Goal: Communication & Community: Answer question/provide support

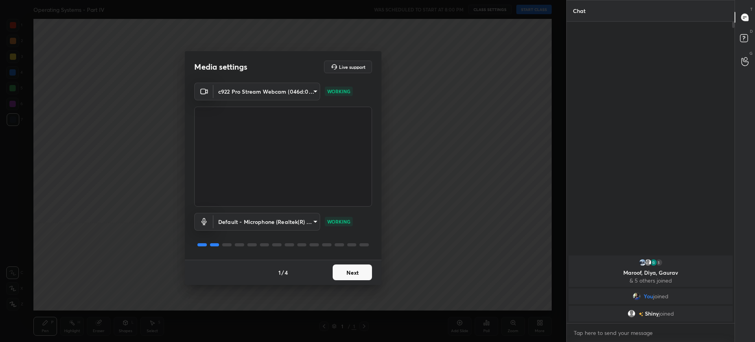
scroll to position [241, 165]
click at [354, 267] on button "Next" at bounding box center [352, 272] width 39 height 16
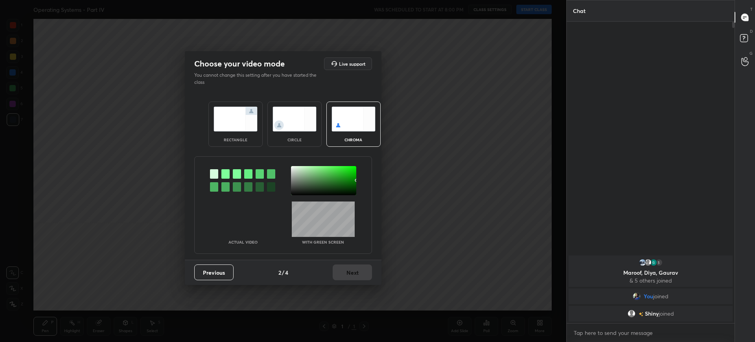
click at [239, 126] on img at bounding box center [235, 119] width 44 height 25
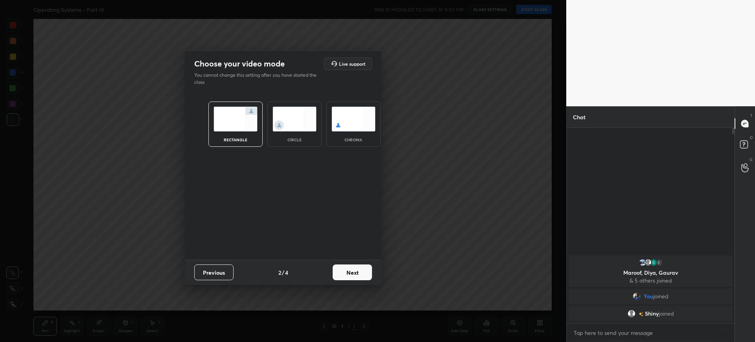
click at [368, 272] on button "Next" at bounding box center [352, 272] width 39 height 16
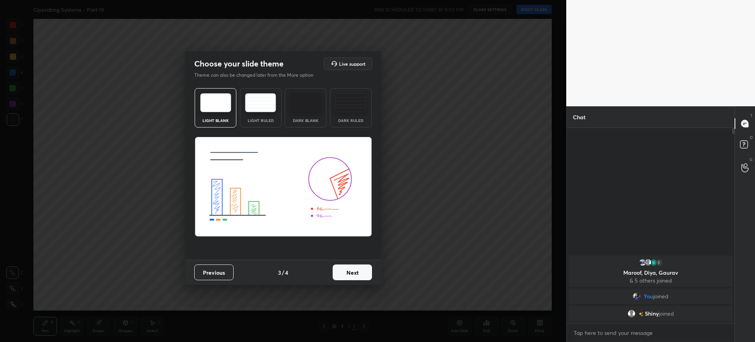
drag, startPoint x: 375, startPoint y: 270, endPoint x: 362, endPoint y: 268, distance: 12.8
click at [362, 268] on div "Previous 3 / 4 Next" at bounding box center [283, 271] width 197 height 25
click at [362, 268] on button "Next" at bounding box center [352, 272] width 39 height 16
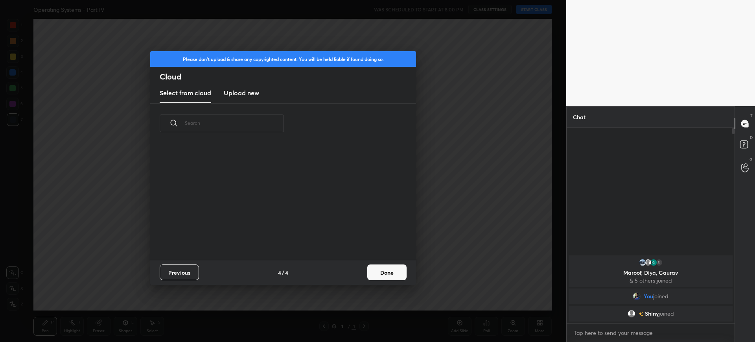
scroll to position [116, 252]
click at [395, 276] on button "Done" at bounding box center [386, 272] width 39 height 16
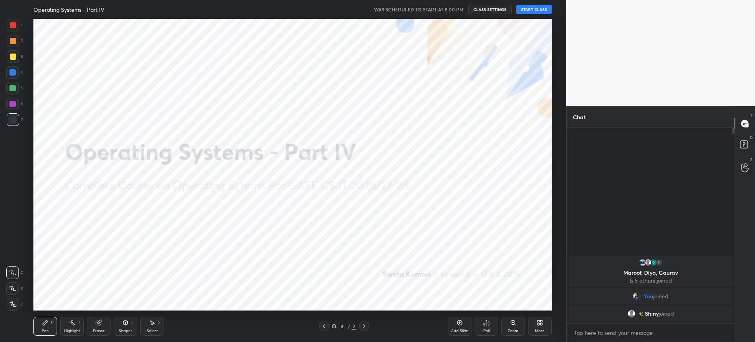
click at [540, 323] on icon at bounding box center [541, 324] width 2 height 2
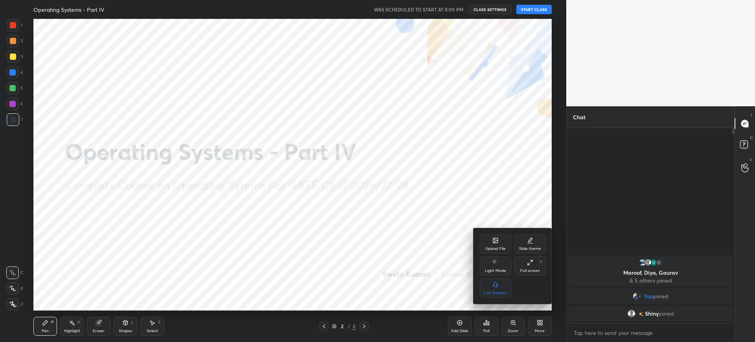
click at [491, 239] on div "Upload File" at bounding box center [495, 243] width 31 height 19
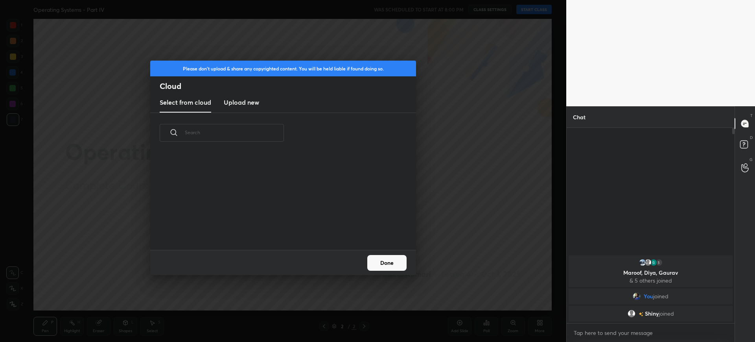
scroll to position [97, 252]
click at [236, 97] on h3 "Upload new" at bounding box center [241, 101] width 35 height 9
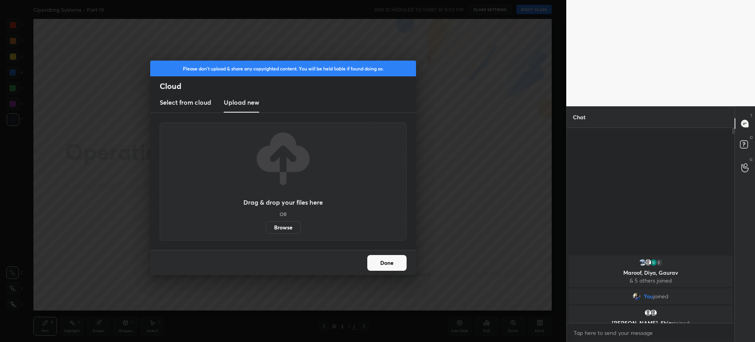
click at [286, 229] on label "Browse" at bounding box center [283, 227] width 35 height 13
click at [266, 229] on input "Browse" at bounding box center [266, 227] width 0 height 13
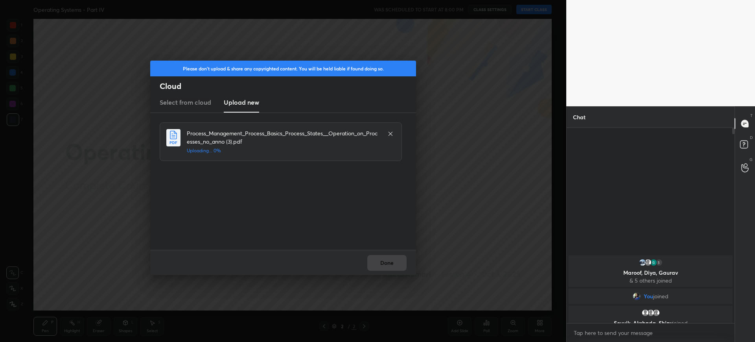
click at [303, 233] on div "Process_Management_Process_Basics_Process_States__Operation_on_Processes_no_ann…" at bounding box center [284, 181] width 248 height 118
click at [388, 267] on button "Done" at bounding box center [386, 263] width 39 height 16
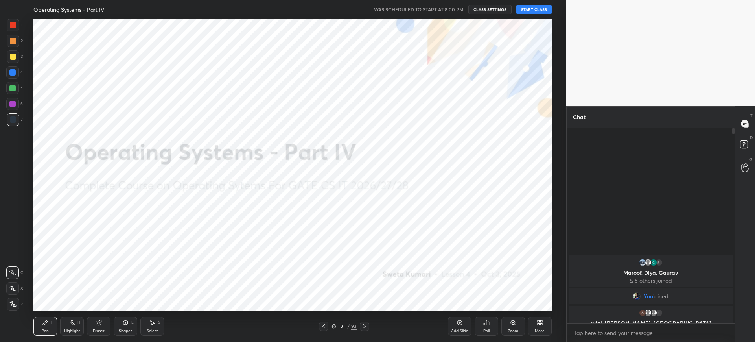
click at [540, 11] on button "START CLASS" at bounding box center [533, 9] width 35 height 9
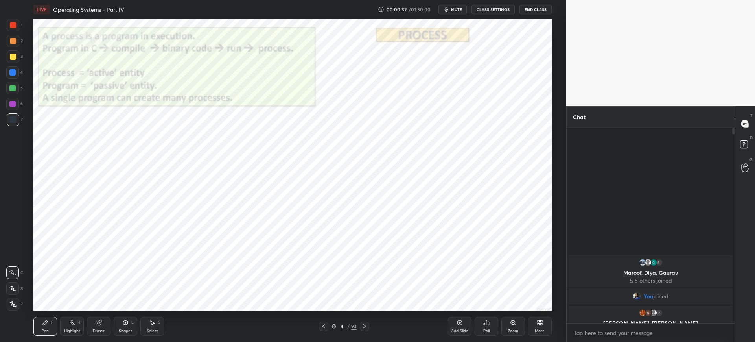
click at [13, 24] on div at bounding box center [13, 25] width 6 height 6
click at [22, 304] on div "Z" at bounding box center [15, 304] width 17 height 13
click at [459, 10] on span "mute" at bounding box center [456, 10] width 11 height 6
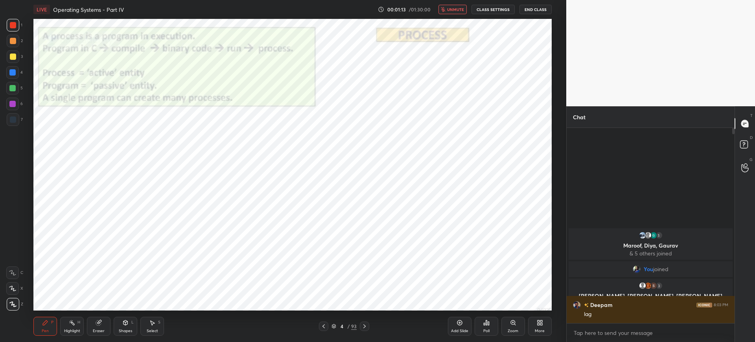
click at [450, 10] on span "unmute" at bounding box center [455, 10] width 17 height 6
click at [455, 9] on span "mute" at bounding box center [456, 10] width 11 height 6
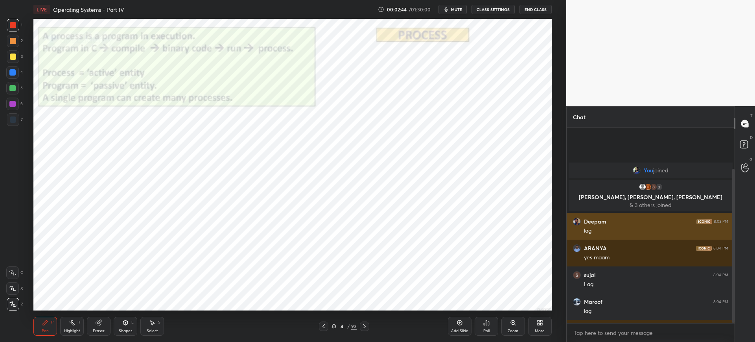
scroll to position [52, 0]
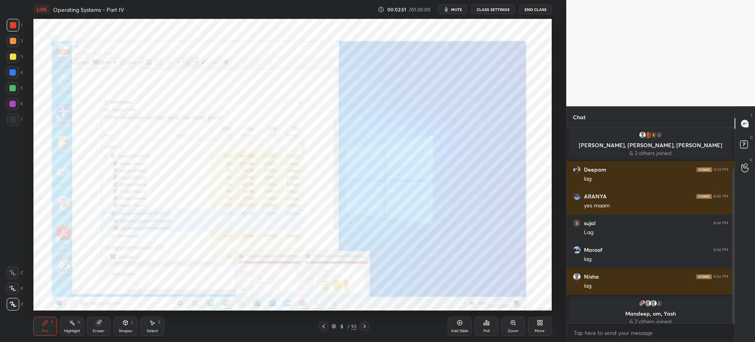
click at [509, 326] on div "Zoom" at bounding box center [513, 325] width 24 height 19
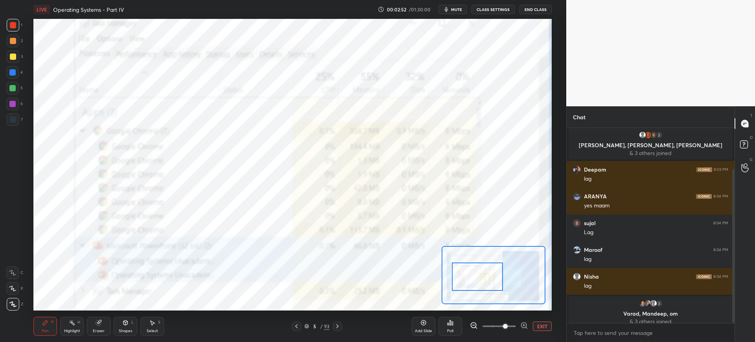
drag, startPoint x: 507, startPoint y: 288, endPoint x: 494, endPoint y: 289, distance: 13.4
click at [494, 290] on div at bounding box center [477, 276] width 51 height 28
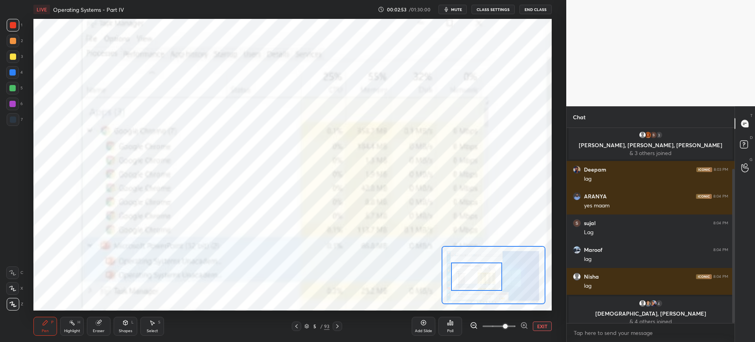
click at [498, 274] on div at bounding box center [492, 275] width 103 height 58
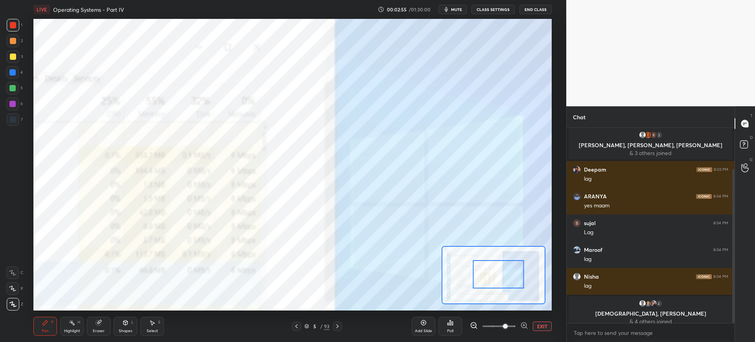
click at [473, 270] on div at bounding box center [498, 274] width 51 height 28
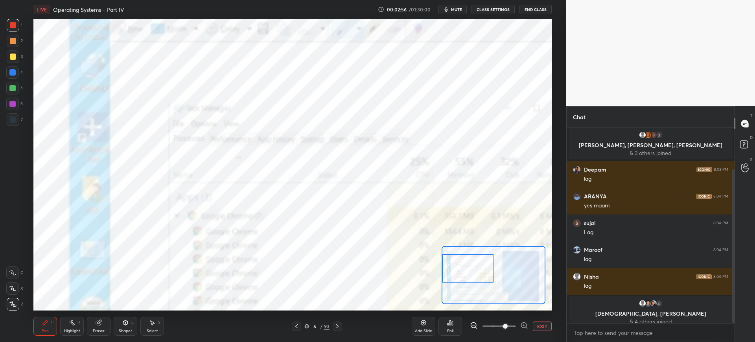
click at [460, 268] on div at bounding box center [492, 275] width 103 height 58
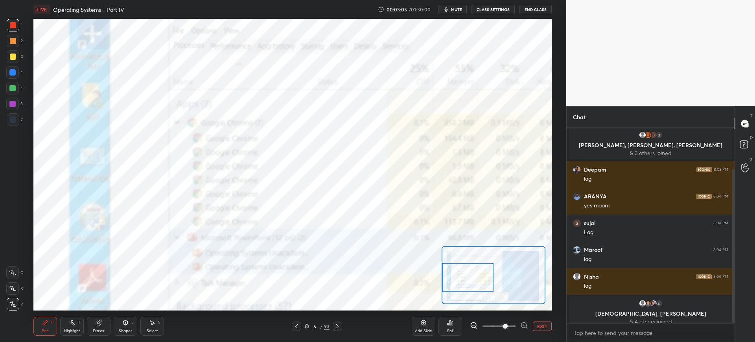
drag, startPoint x: 472, startPoint y: 271, endPoint x: 471, endPoint y: 279, distance: 8.7
click at [471, 279] on div at bounding box center [467, 277] width 51 height 28
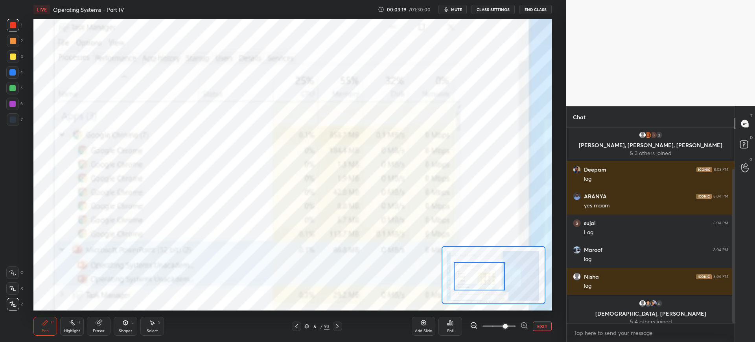
drag, startPoint x: 480, startPoint y: 271, endPoint x: 476, endPoint y: 263, distance: 9.0
click at [487, 270] on div at bounding box center [479, 276] width 51 height 28
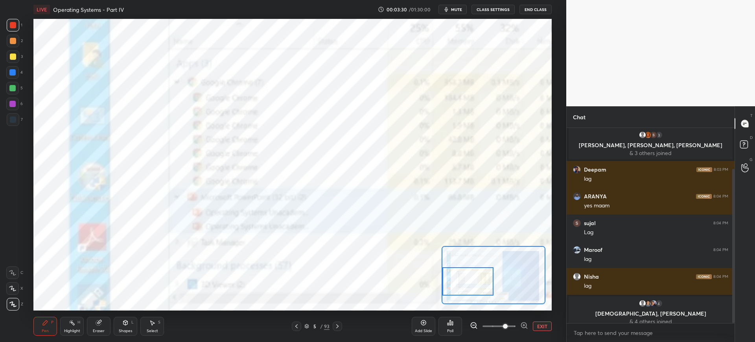
drag, startPoint x: 469, startPoint y: 268, endPoint x: 442, endPoint y: 274, distance: 28.2
click at [444, 276] on div at bounding box center [467, 281] width 51 height 28
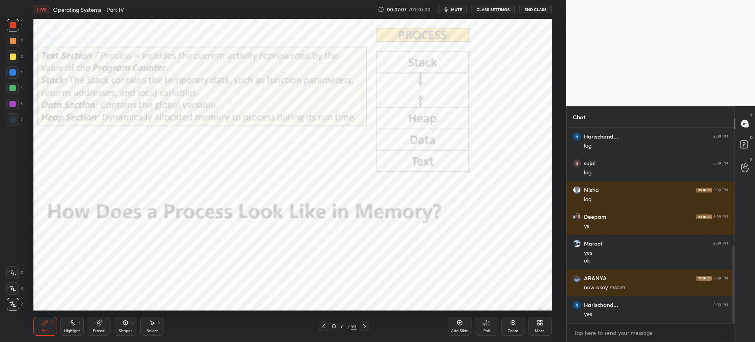
scroll to position [327, 0]
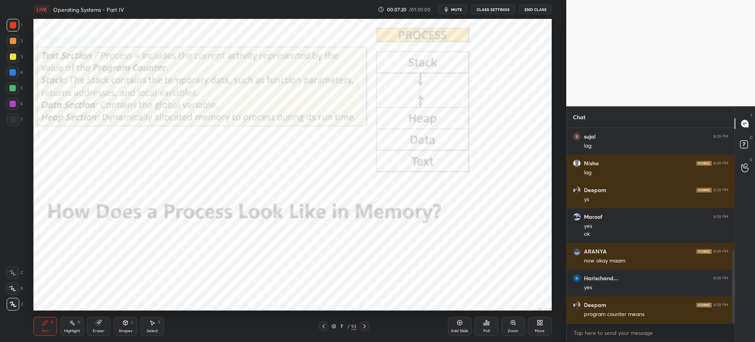
click at [10, 118] on div at bounding box center [13, 119] width 6 height 6
click at [15, 73] on div at bounding box center [12, 72] width 6 height 6
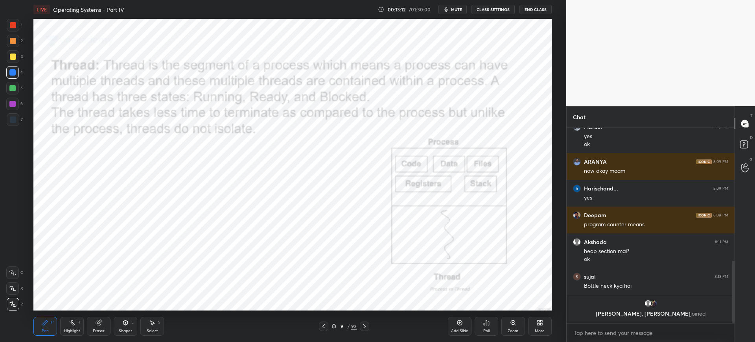
scroll to position [424, 0]
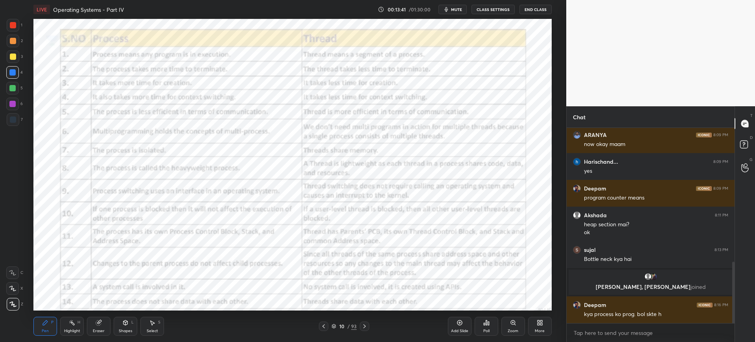
click at [511, 316] on div "Zoom" at bounding box center [513, 325] width 24 height 19
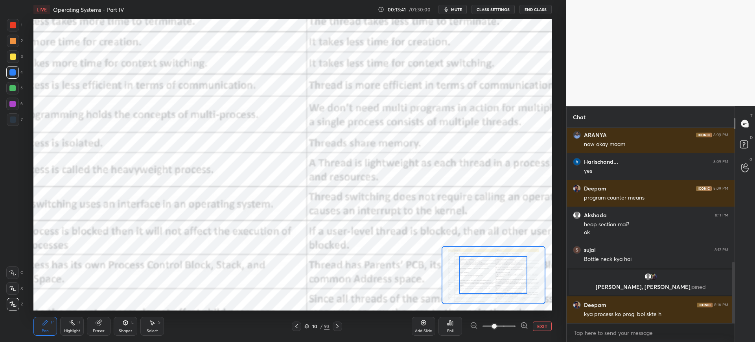
click at [512, 321] on span at bounding box center [498, 326] width 33 height 12
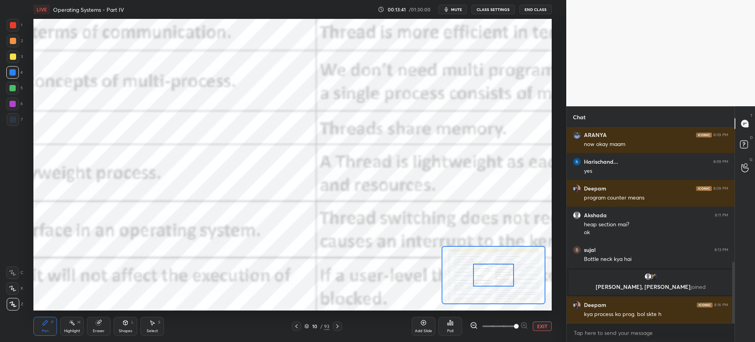
drag, startPoint x: 496, startPoint y: 274, endPoint x: 484, endPoint y: 269, distance: 12.9
click at [484, 269] on div at bounding box center [493, 274] width 41 height 23
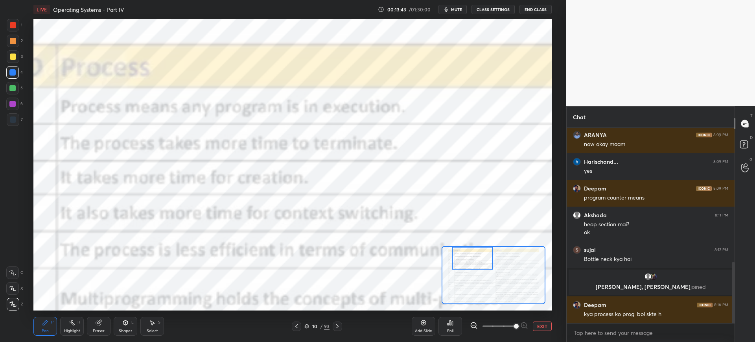
drag, startPoint x: 489, startPoint y: 259, endPoint x: 481, endPoint y: 248, distance: 14.2
click at [471, 256] on div at bounding box center [472, 257] width 41 height 23
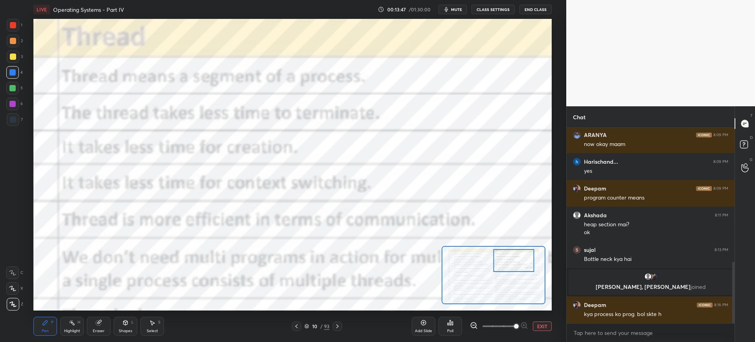
drag, startPoint x: 467, startPoint y: 262, endPoint x: 509, endPoint y: 264, distance: 41.7
click at [509, 264] on div at bounding box center [513, 260] width 41 height 23
click at [498, 325] on span at bounding box center [498, 326] width 33 height 12
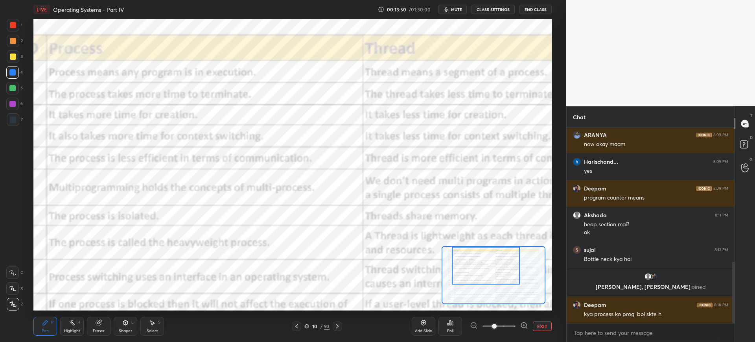
drag, startPoint x: 501, startPoint y: 276, endPoint x: 480, endPoint y: 273, distance: 21.4
click at [477, 275] on div at bounding box center [486, 265] width 68 height 38
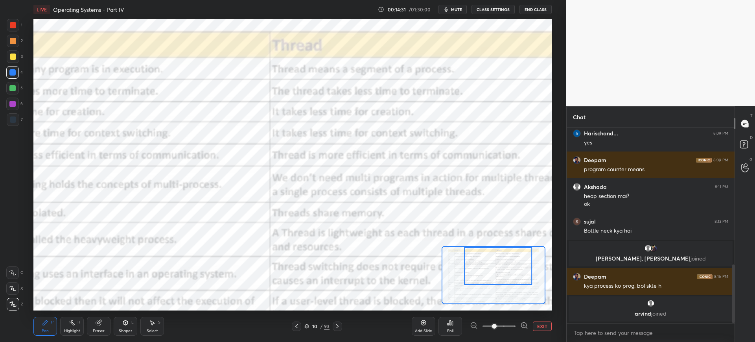
drag, startPoint x: 508, startPoint y: 263, endPoint x: 510, endPoint y: 254, distance: 9.3
click at [513, 263] on div at bounding box center [498, 266] width 68 height 38
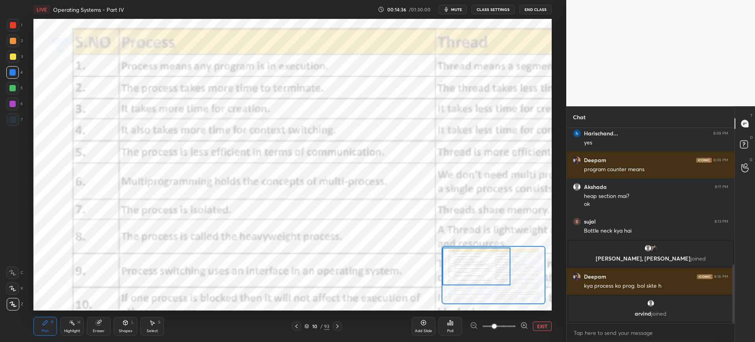
drag, startPoint x: 508, startPoint y: 277, endPoint x: 481, endPoint y: 277, distance: 26.3
click at [482, 277] on div at bounding box center [476, 266] width 68 height 38
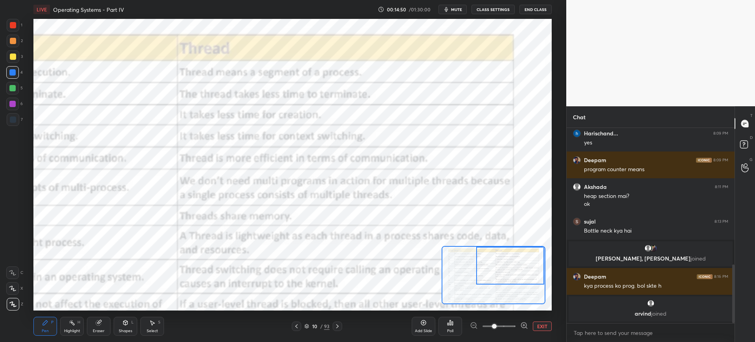
drag, startPoint x: 485, startPoint y: 270, endPoint x: 520, endPoint y: 266, distance: 35.2
click at [520, 267] on div at bounding box center [510, 265] width 68 height 38
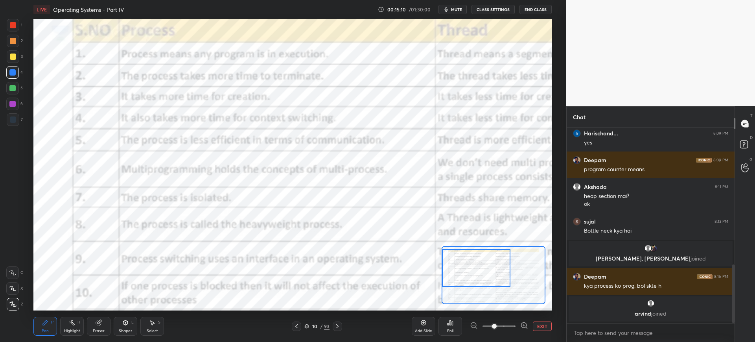
drag, startPoint x: 503, startPoint y: 272, endPoint x: 478, endPoint y: 273, distance: 25.2
click at [478, 274] on div at bounding box center [476, 268] width 68 height 38
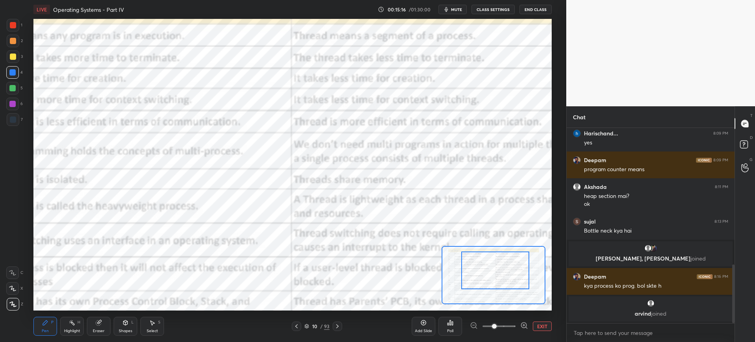
drag, startPoint x: 490, startPoint y: 285, endPoint x: 502, endPoint y: 286, distance: 11.8
click at [503, 287] on div at bounding box center [495, 270] width 68 height 38
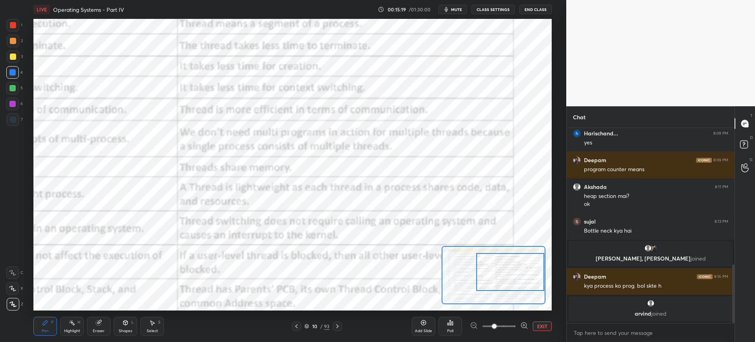
drag, startPoint x: 487, startPoint y: 261, endPoint x: 502, endPoint y: 263, distance: 14.3
click at [502, 263] on div at bounding box center [510, 272] width 68 height 38
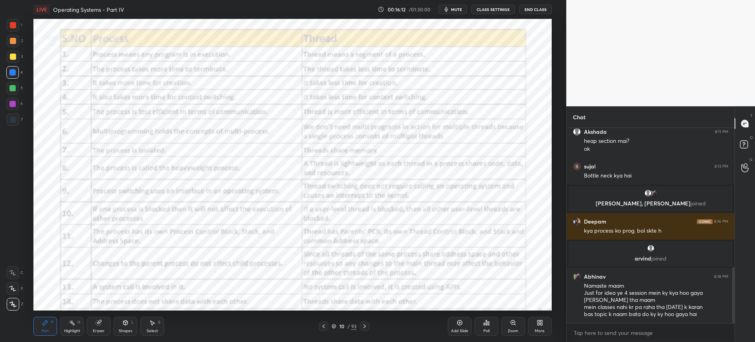
click at [510, 323] on icon at bounding box center [513, 322] width 6 height 6
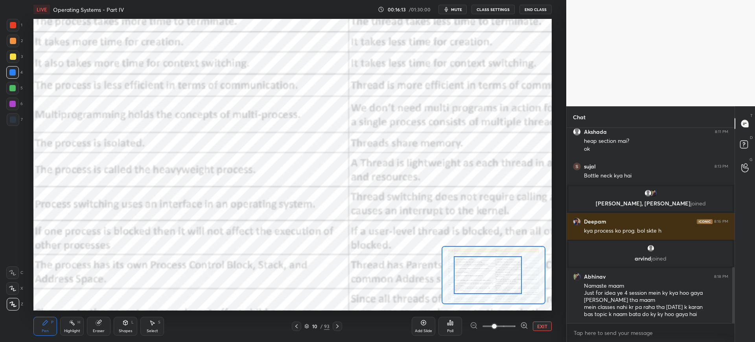
drag, startPoint x: 505, startPoint y: 271, endPoint x: 483, endPoint y: 271, distance: 22.8
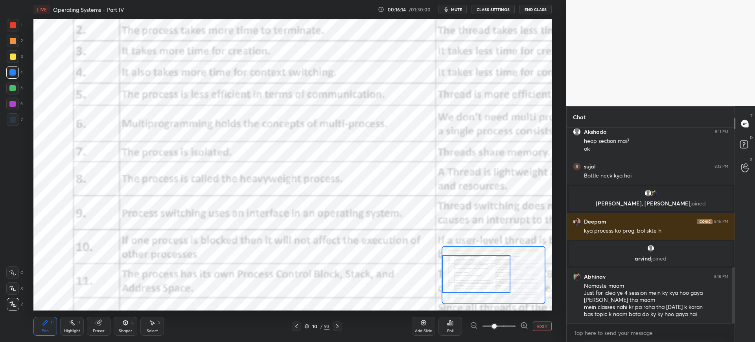
drag, startPoint x: 491, startPoint y: 272, endPoint x: 474, endPoint y: 271, distance: 16.9
click at [474, 271] on div at bounding box center [476, 274] width 68 height 38
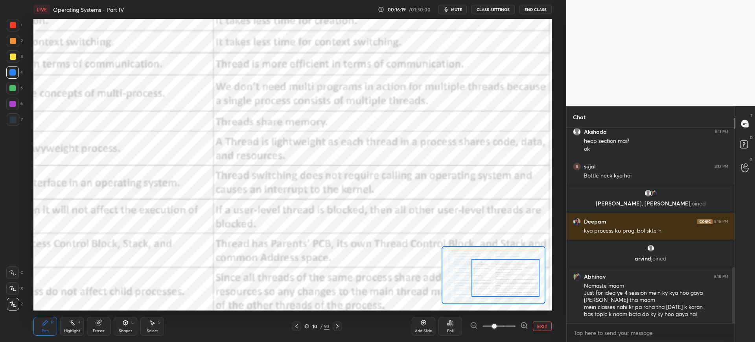
drag, startPoint x: 498, startPoint y: 270, endPoint x: 527, endPoint y: 274, distance: 29.7
click at [527, 274] on div at bounding box center [505, 278] width 68 height 38
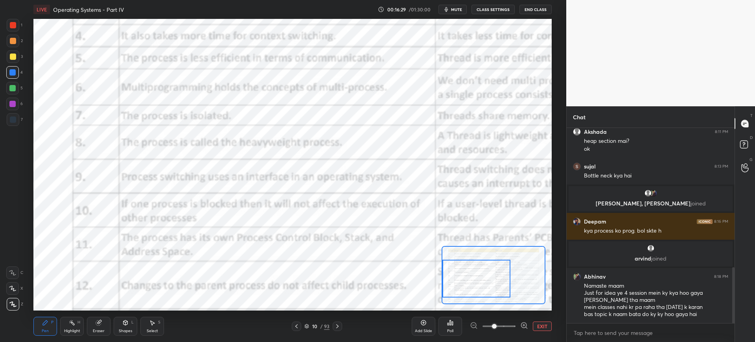
click at [434, 271] on div "Setting up your live class Poll for secs No correct answer Start poll" at bounding box center [292, 164] width 518 height 291
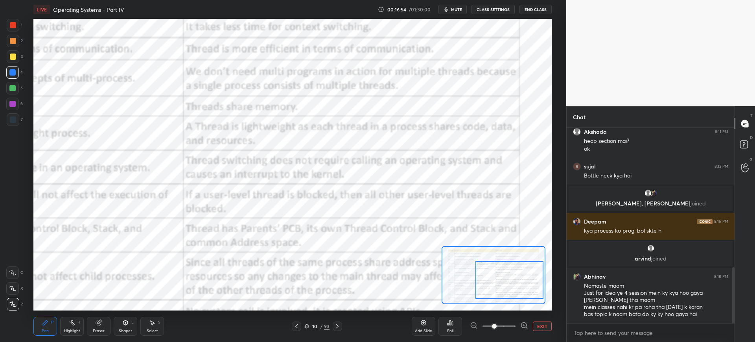
drag, startPoint x: 484, startPoint y: 264, endPoint x: 517, endPoint y: 265, distance: 33.0
click at [517, 265] on div at bounding box center [509, 280] width 68 height 38
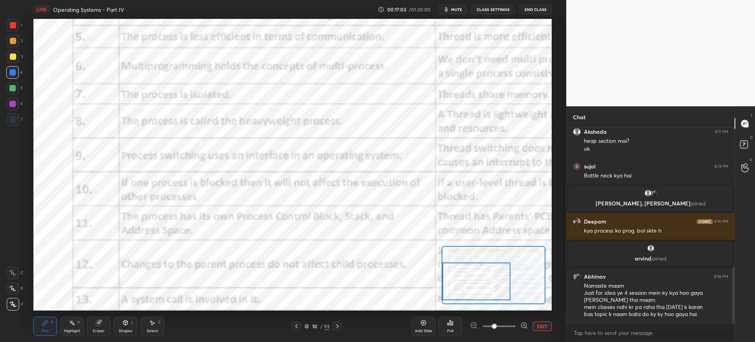
drag, startPoint x: 488, startPoint y: 272, endPoint x: 443, endPoint y: 276, distance: 45.7
click at [443, 276] on div at bounding box center [476, 281] width 68 height 38
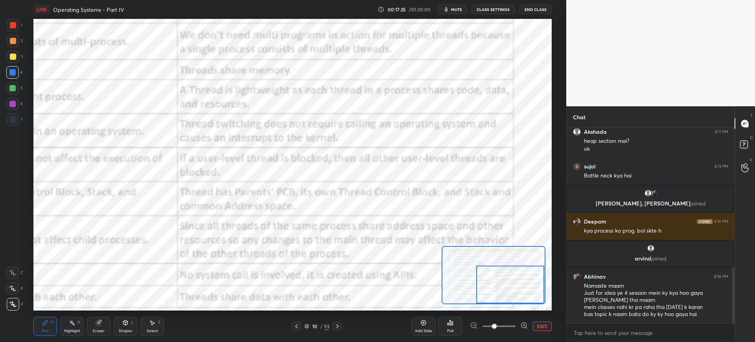
drag, startPoint x: 463, startPoint y: 281, endPoint x: 500, endPoint y: 283, distance: 36.2
click at [500, 285] on div at bounding box center [510, 284] width 68 height 38
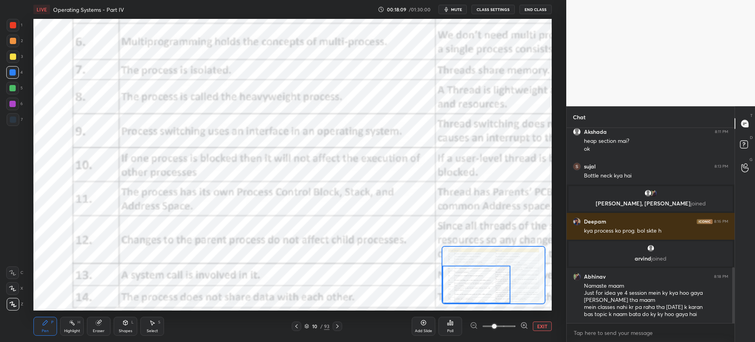
drag, startPoint x: 500, startPoint y: 279, endPoint x: 458, endPoint y: 281, distance: 42.1
click at [458, 281] on div at bounding box center [476, 284] width 68 height 38
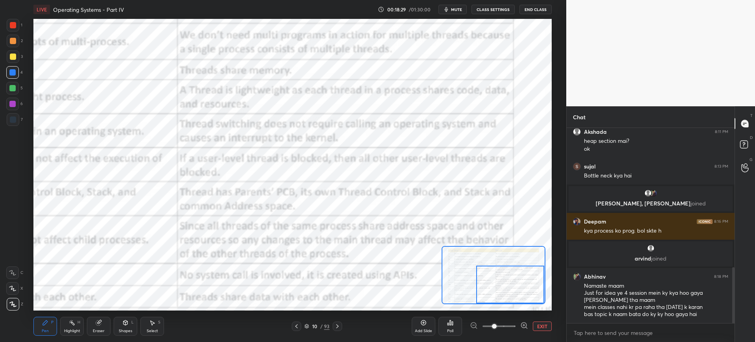
drag, startPoint x: 487, startPoint y: 277, endPoint x: 524, endPoint y: 285, distance: 38.0
click at [524, 285] on div at bounding box center [510, 284] width 68 height 38
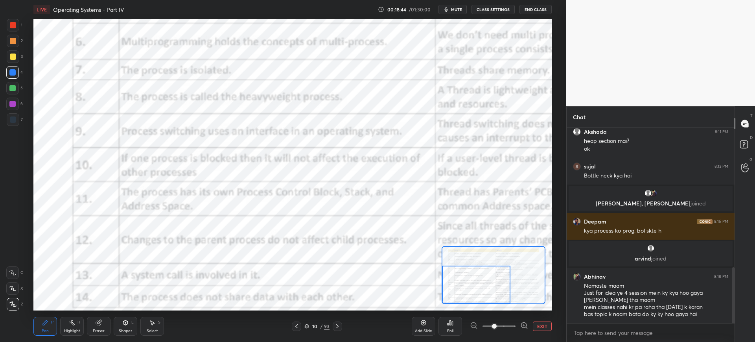
drag, startPoint x: 497, startPoint y: 283, endPoint x: 458, endPoint y: 288, distance: 39.2
click at [463, 291] on div at bounding box center [476, 284] width 68 height 38
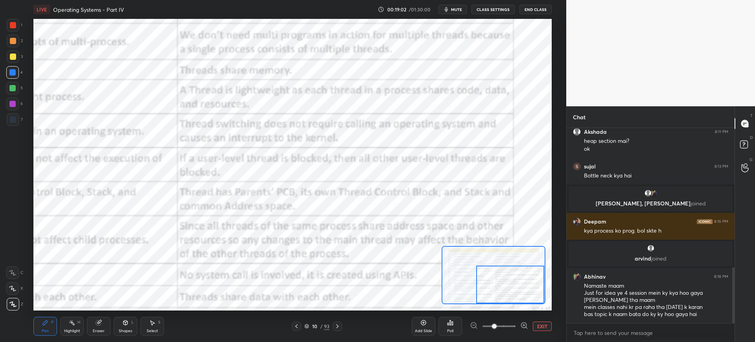
drag, startPoint x: 477, startPoint y: 289, endPoint x: 513, endPoint y: 292, distance: 35.9
click at [518, 297] on div at bounding box center [510, 284] width 68 height 38
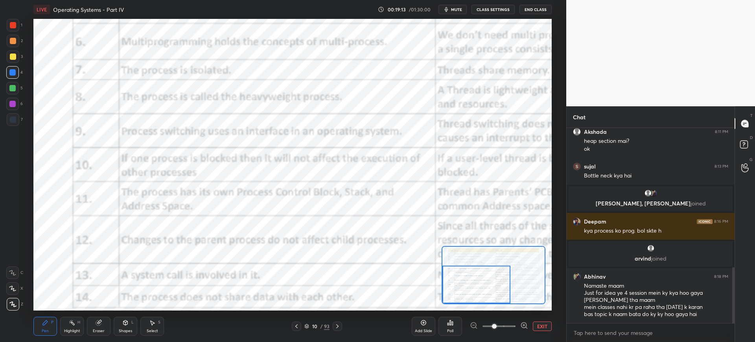
drag, startPoint x: 482, startPoint y: 281, endPoint x: 459, endPoint y: 282, distance: 22.8
click at [465, 285] on div at bounding box center [476, 284] width 68 height 38
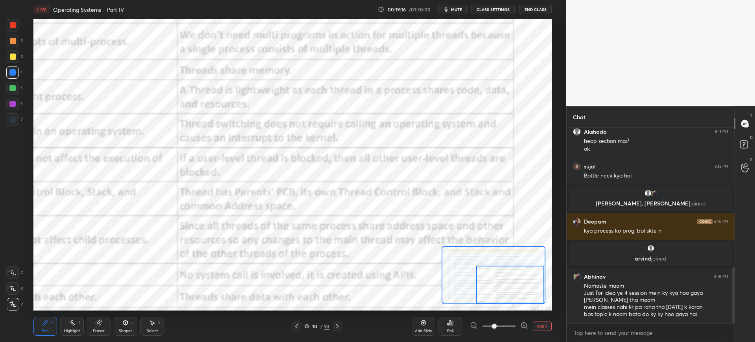
drag, startPoint x: 479, startPoint y: 283, endPoint x: 529, endPoint y: 287, distance: 50.1
click at [531, 288] on div at bounding box center [510, 284] width 68 height 38
click at [539, 325] on button "EXIT" at bounding box center [542, 325] width 19 height 9
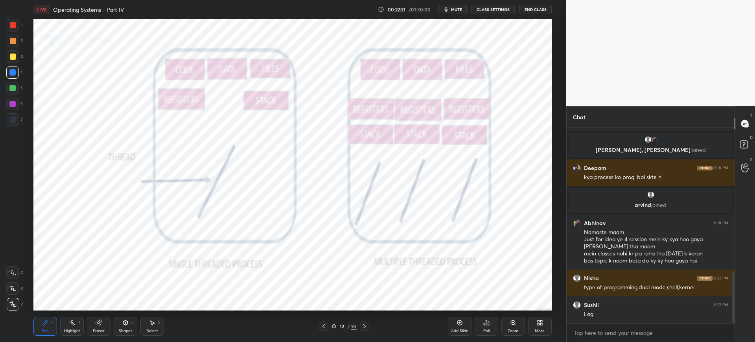
scroll to position [566, 0]
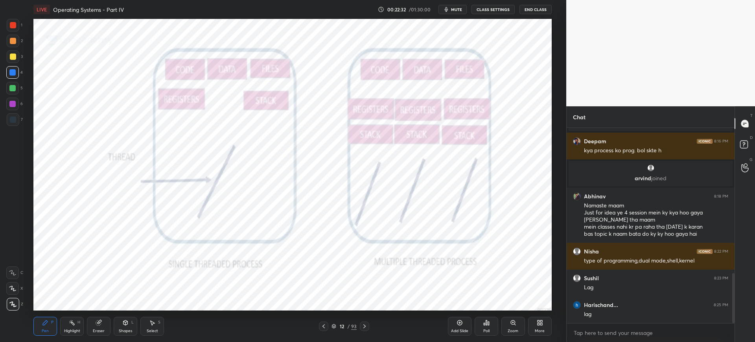
click at [450, 322] on div "Add Slide" at bounding box center [460, 325] width 24 height 19
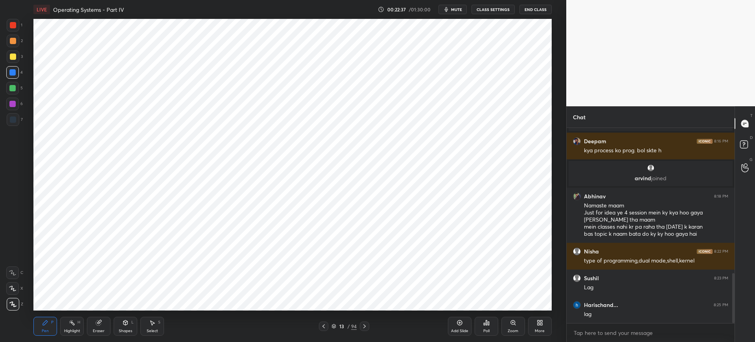
click at [492, 318] on div "Poll" at bounding box center [486, 325] width 24 height 19
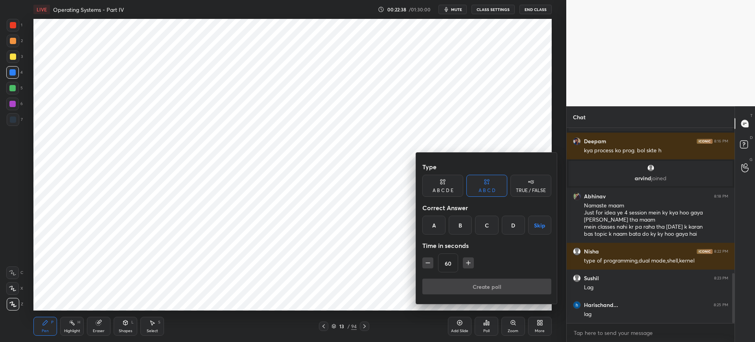
click at [443, 222] on div "A" at bounding box center [433, 224] width 23 height 19
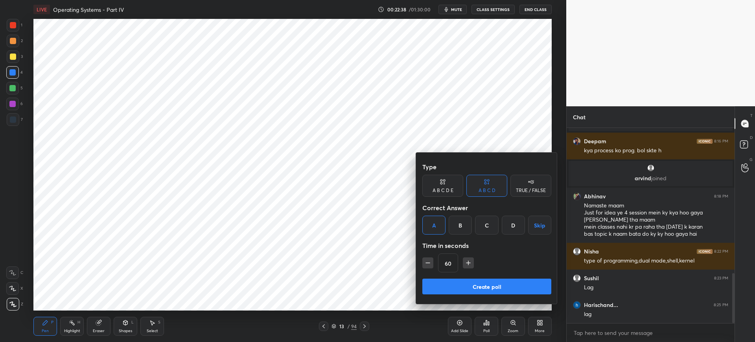
click at [465, 280] on button "Create poll" at bounding box center [486, 286] width 129 height 16
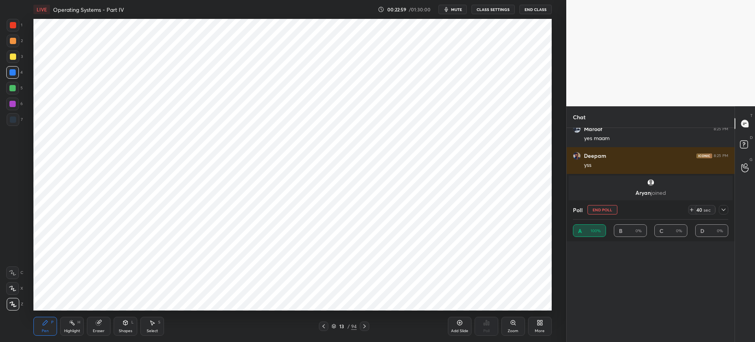
scroll to position [280, 0]
click at [722, 210] on icon at bounding box center [723, 209] width 6 height 6
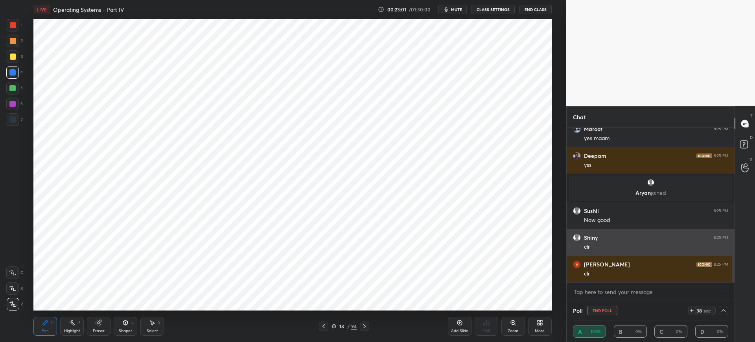
scroll to position [0, 0]
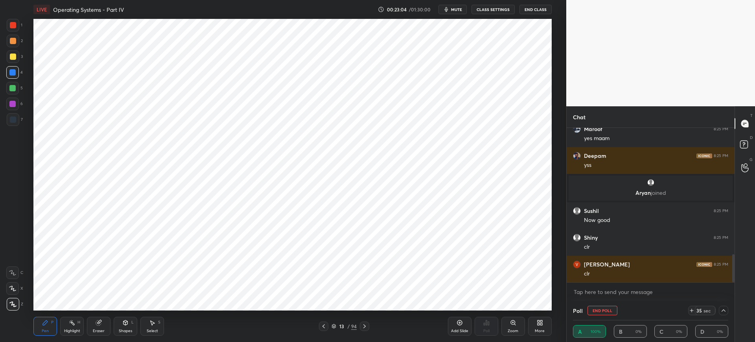
click at [725, 309] on icon at bounding box center [723, 310] width 6 height 6
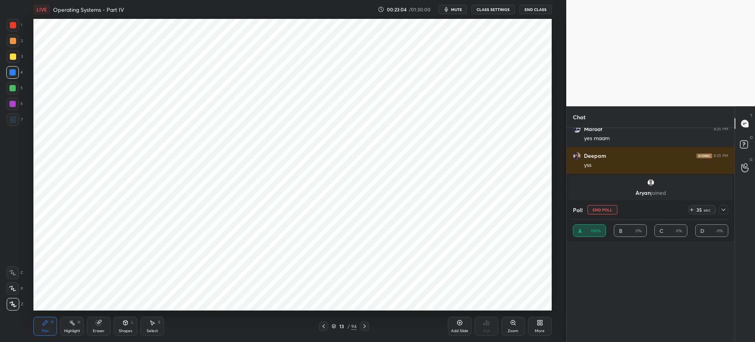
scroll to position [280, 0]
click at [608, 210] on button "End Poll" at bounding box center [602, 209] width 30 height 9
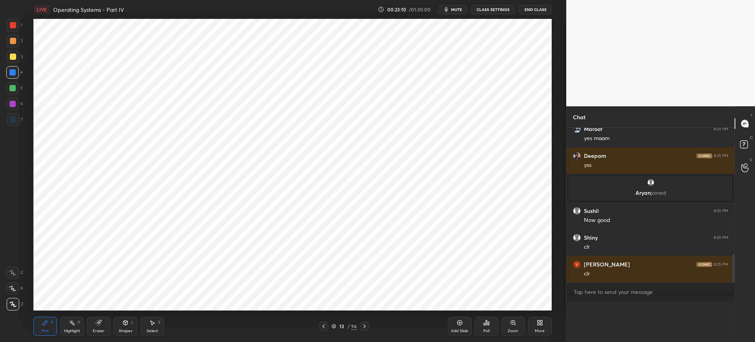
scroll to position [0, 0]
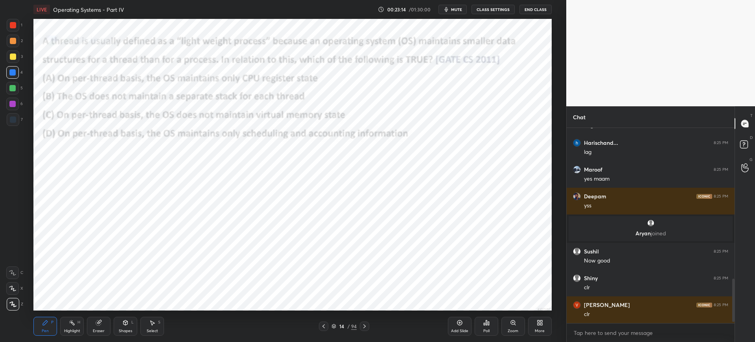
click at [337, 325] on div "14 / 94" at bounding box center [343, 325] width 25 height 7
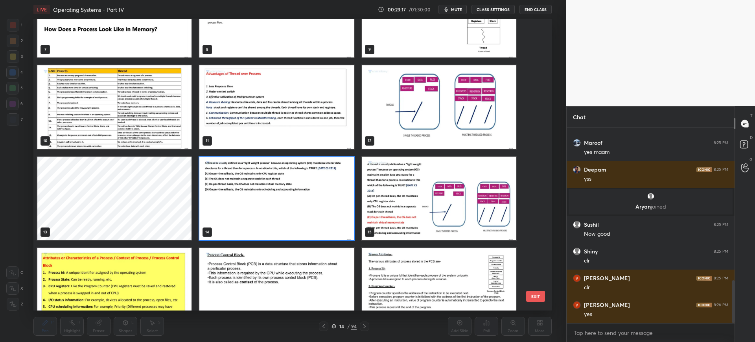
click at [531, 296] on button "EXIT" at bounding box center [535, 295] width 19 height 11
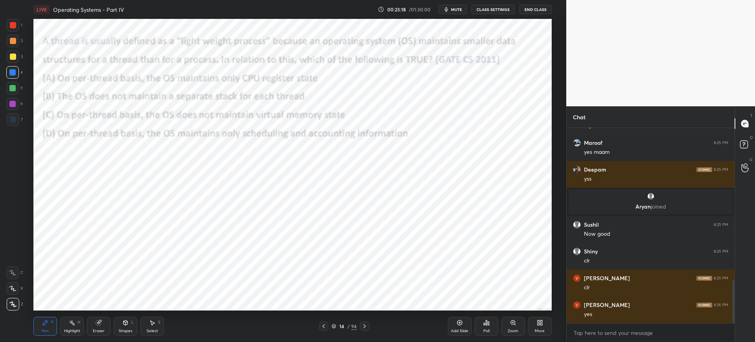
click at [490, 331] on div "Poll" at bounding box center [486, 325] width 24 height 19
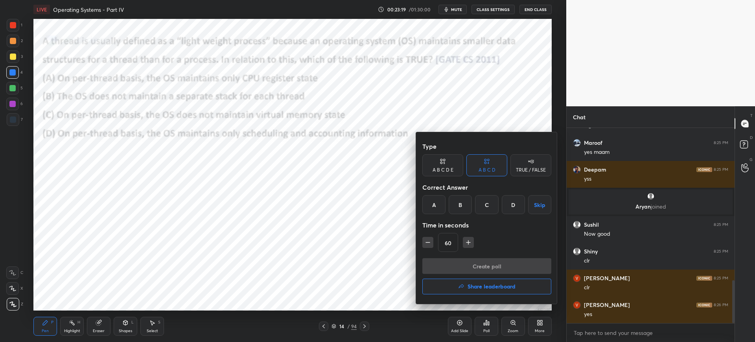
click at [478, 205] on div "C" at bounding box center [486, 204] width 23 height 19
click at [461, 265] on button "Create poll" at bounding box center [486, 266] width 129 height 16
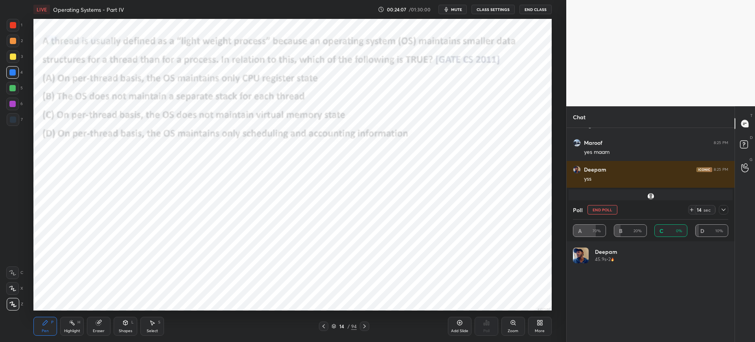
scroll to position [92, 153]
click at [720, 209] on icon at bounding box center [723, 209] width 6 height 6
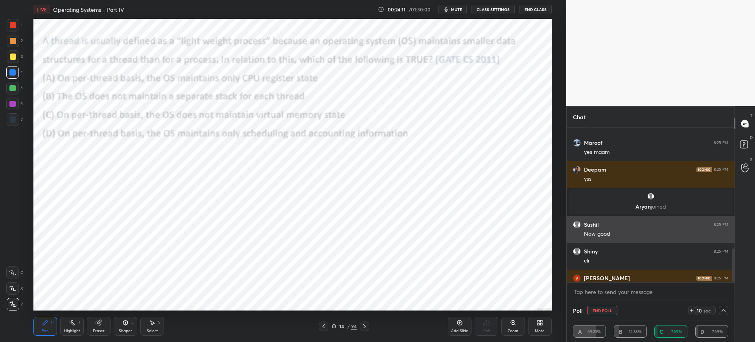
scroll to position [0, 3]
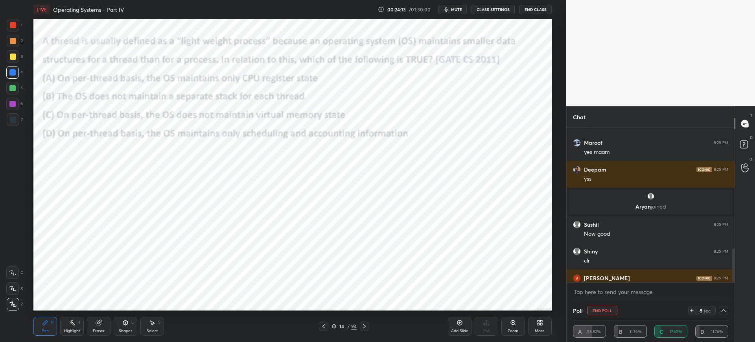
click at [724, 311] on icon at bounding box center [723, 310] width 6 height 6
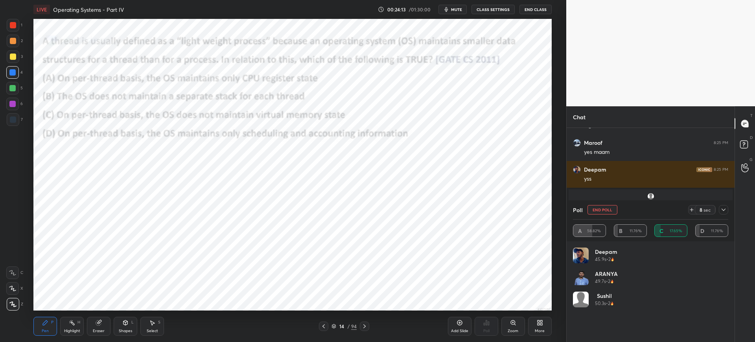
scroll to position [92, 153]
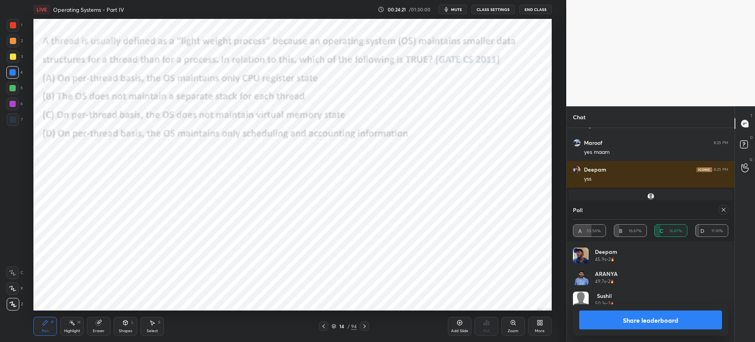
click at [722, 211] on icon at bounding box center [723, 209] width 6 height 6
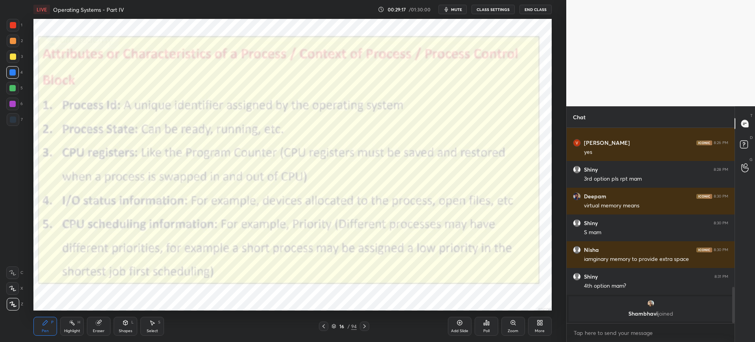
scroll to position [821, 0]
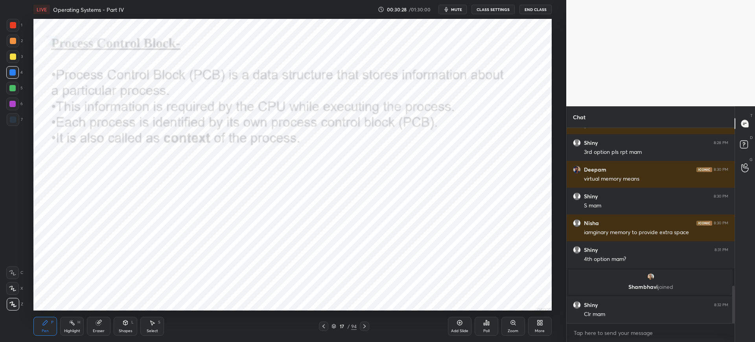
click at [57, 104] on div "Setting up your live class Poll for secs No correct answer Start poll" at bounding box center [292, 164] width 535 height 291
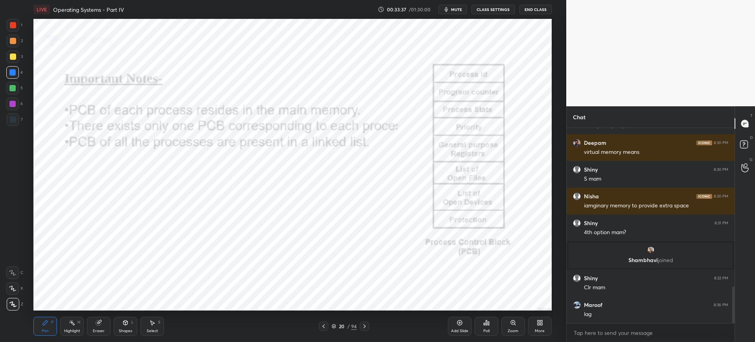
scroll to position [874, 0]
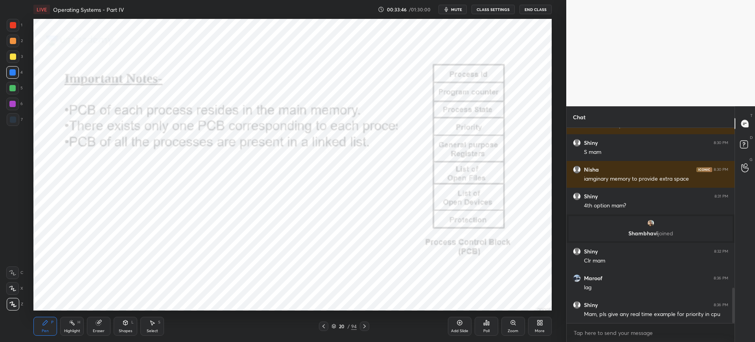
click at [461, 322] on icon at bounding box center [459, 322] width 6 height 6
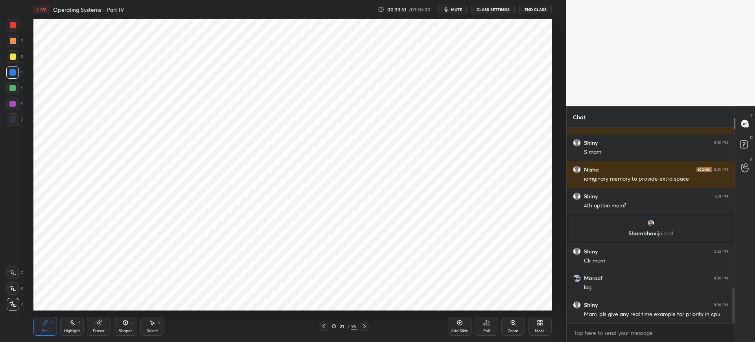
click at [483, 321] on icon at bounding box center [486, 322] width 6 height 6
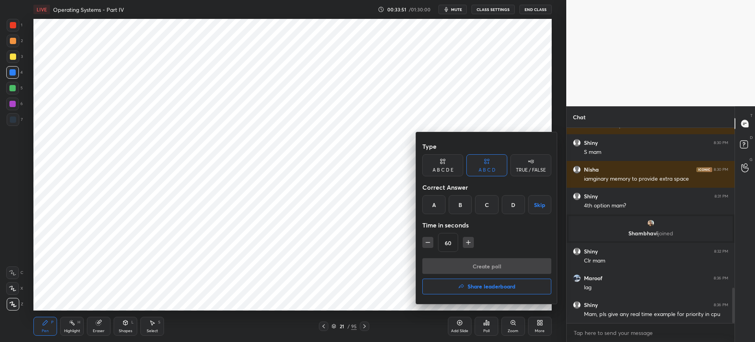
click at [435, 212] on div "A" at bounding box center [433, 204] width 23 height 19
drag, startPoint x: 471, startPoint y: 269, endPoint x: 455, endPoint y: 276, distance: 17.8
click at [471, 268] on button "Create poll" at bounding box center [486, 266] width 129 height 16
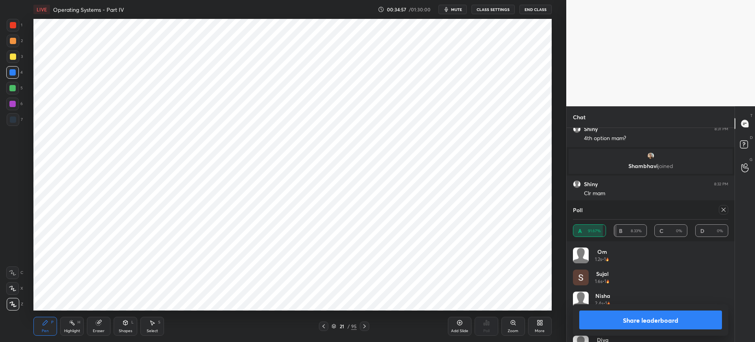
scroll to position [968, 0]
click at [626, 323] on button "Share leaderboard" at bounding box center [650, 319] width 143 height 19
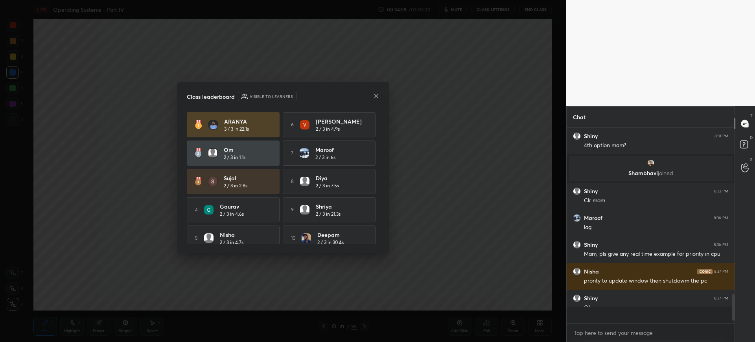
scroll to position [3, 3]
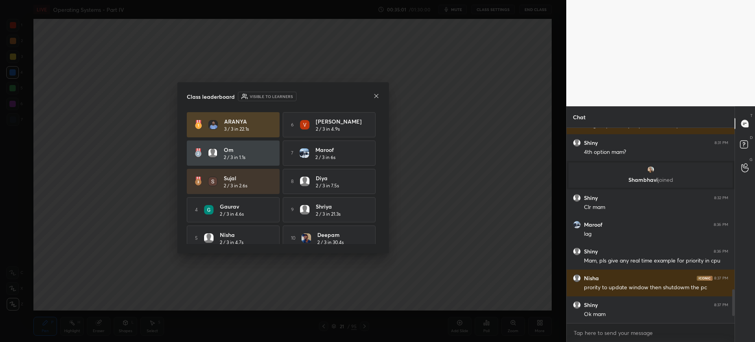
click at [376, 95] on icon at bounding box center [376, 96] width 6 height 6
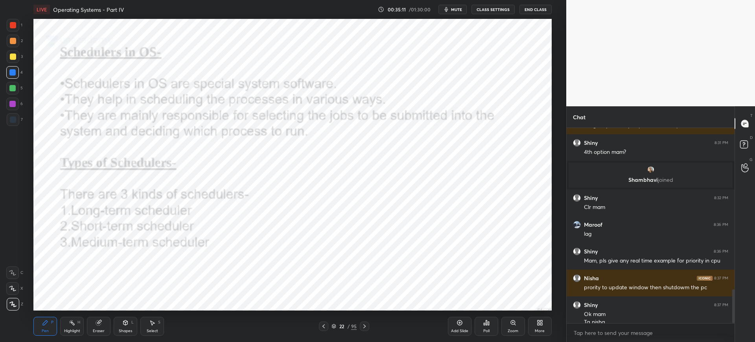
scroll to position [935, 0]
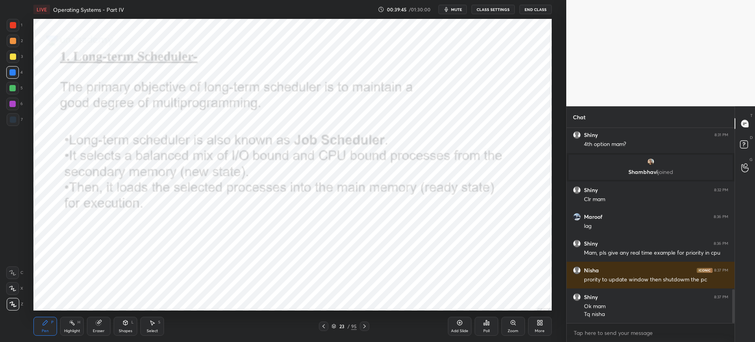
drag, startPoint x: 8, startPoint y: 119, endPoint x: 13, endPoint y: 117, distance: 5.3
click at [7, 118] on div at bounding box center [13, 119] width 13 height 13
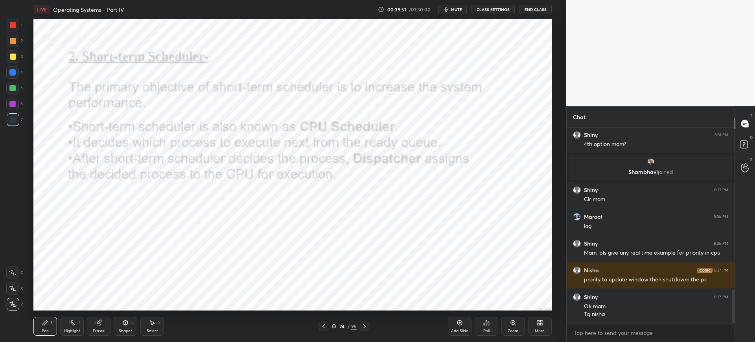
click at [18, 26] on div at bounding box center [13, 25] width 13 height 13
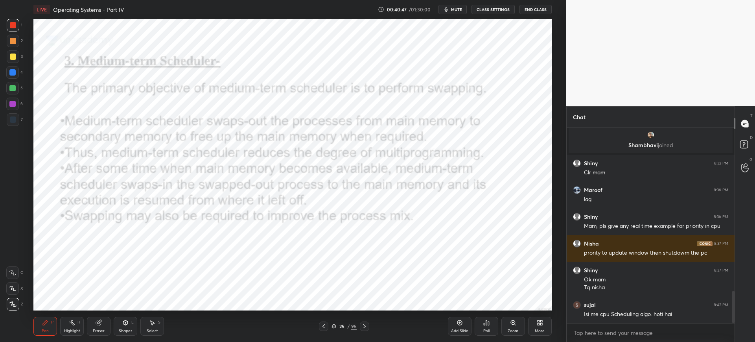
scroll to position [990, 0]
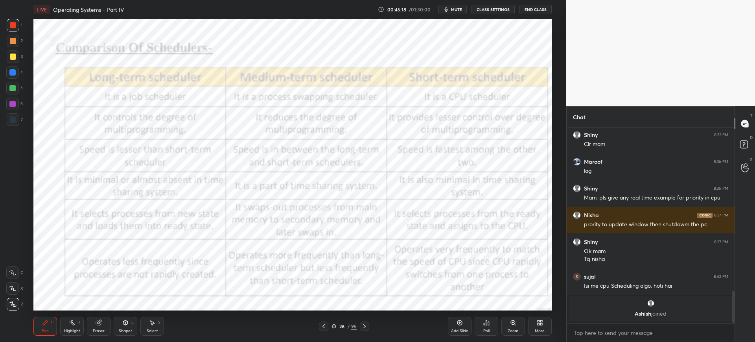
drag, startPoint x: 461, startPoint y: 322, endPoint x: 447, endPoint y: 307, distance: 20.0
click at [461, 321] on icon at bounding box center [459, 322] width 6 height 6
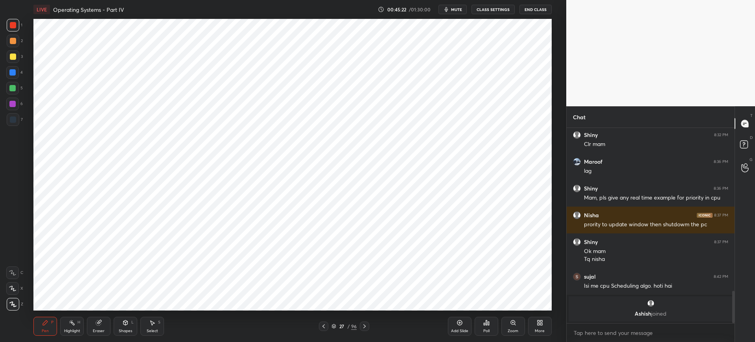
click at [482, 325] on div "Poll" at bounding box center [486, 325] width 24 height 19
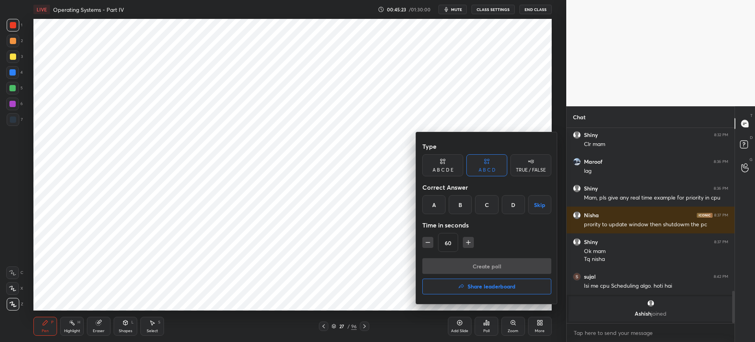
click at [439, 211] on div "A" at bounding box center [433, 204] width 23 height 19
drag, startPoint x: 463, startPoint y: 267, endPoint x: 446, endPoint y: 269, distance: 16.2
click at [462, 265] on button "Create poll" at bounding box center [486, 266] width 129 height 16
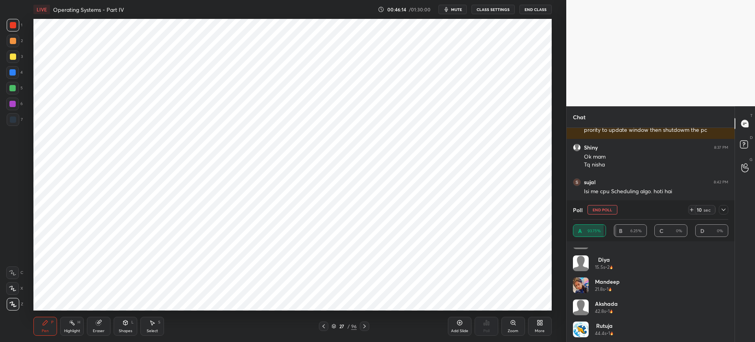
scroll to position [236, 0]
click at [724, 208] on icon at bounding box center [723, 209] width 6 height 6
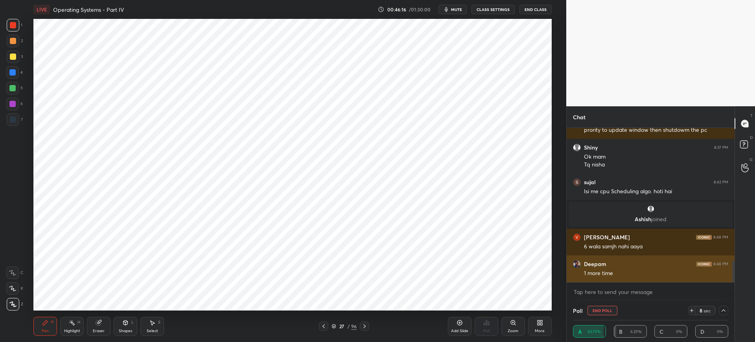
scroll to position [0, 0]
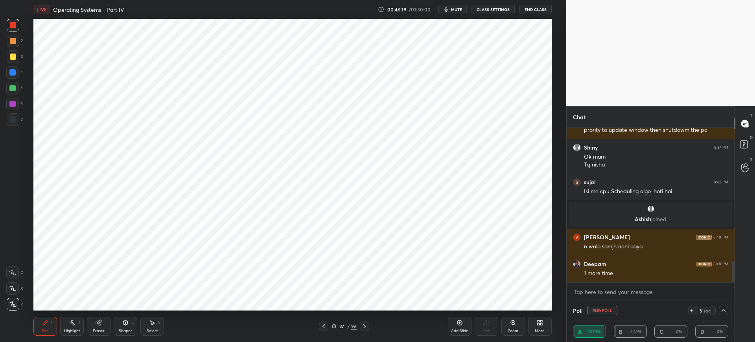
click at [728, 309] on div at bounding box center [722, 309] width 9 height 9
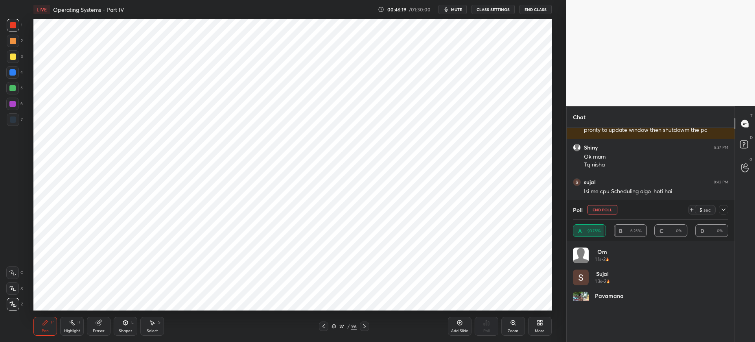
scroll to position [92, 153]
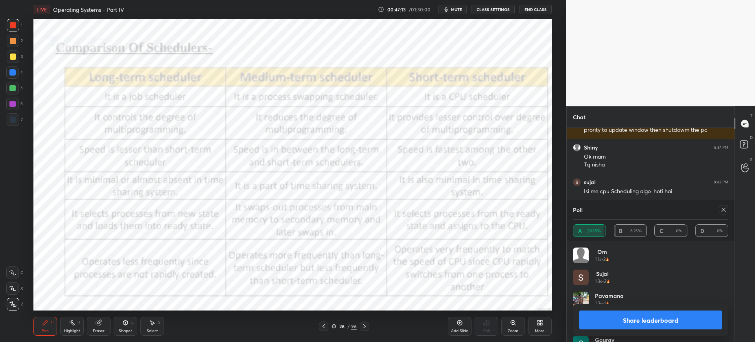
drag, startPoint x: 599, startPoint y: 313, endPoint x: 589, endPoint y: 312, distance: 9.9
click at [600, 312] on button "Share leaderboard" at bounding box center [650, 319] width 143 height 19
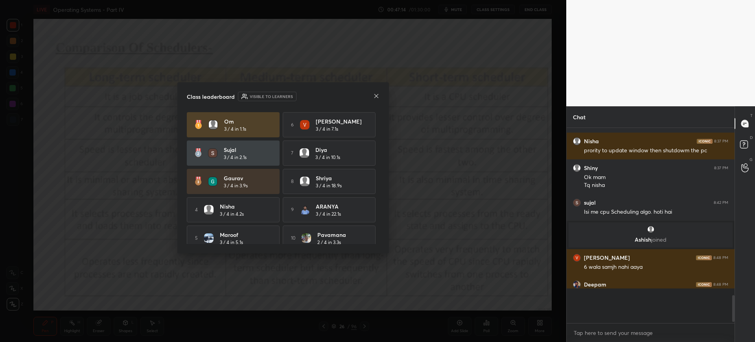
scroll to position [3, 3]
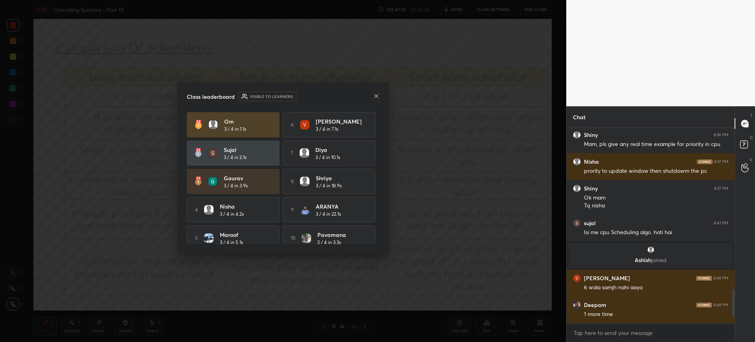
click at [375, 97] on icon at bounding box center [376, 96] width 6 height 6
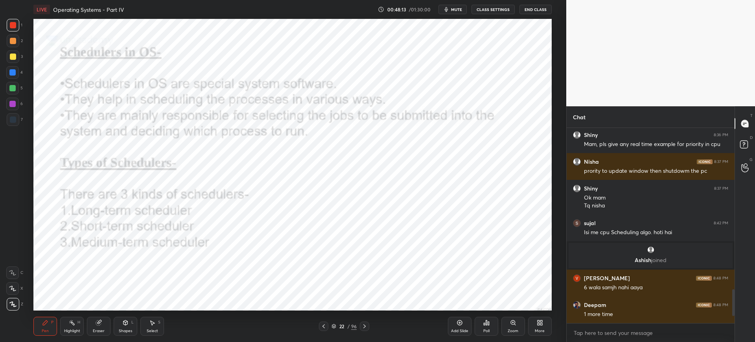
click at [17, 118] on div at bounding box center [13, 119] width 13 height 13
click at [12, 106] on div at bounding box center [12, 104] width 6 height 6
click at [519, 303] on div "LIVE Operating Systems - Part IV 00:48:41 / 01:30:00 mute CLASS SETTINGS End Cl…" at bounding box center [292, 171] width 535 height 342
click at [519, 306] on div "LIVE Operating Systems - Part IV 00:48:41 / 01:30:00 mute CLASS SETTINGS End Cl…" at bounding box center [292, 171] width 535 height 342
click at [522, 304] on div "LIVE Operating Systems - Part IV 00:48:42 / 01:30:00 mute CLASS SETTINGS End Cl…" at bounding box center [292, 171] width 535 height 342
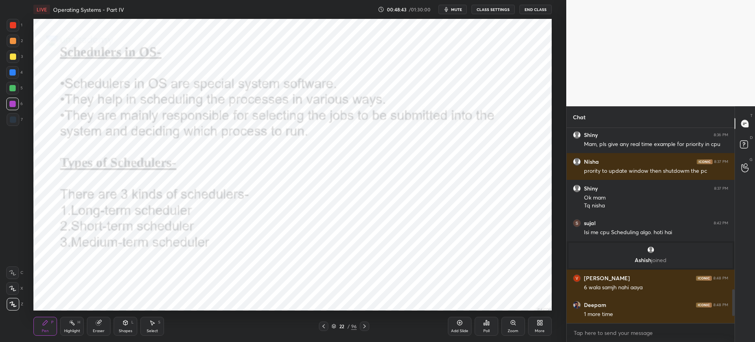
click at [522, 305] on div "LIVE Operating Systems - Part IV 00:48:43 / 01:30:00 mute CLASS SETTINGS End Cl…" at bounding box center [292, 171] width 535 height 342
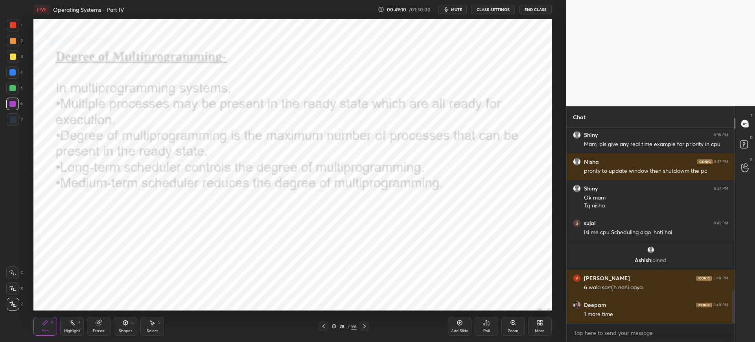
scroll to position [961, 0]
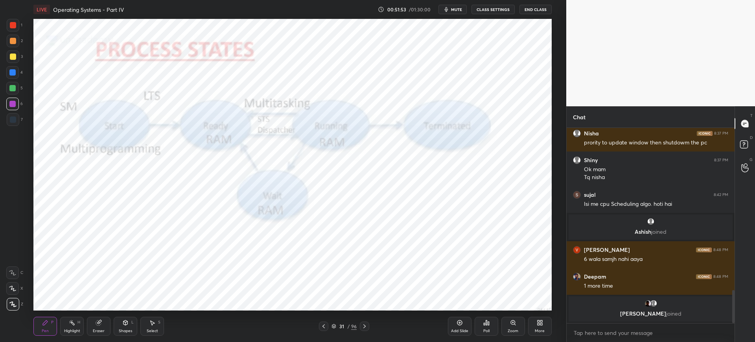
drag, startPoint x: 17, startPoint y: 27, endPoint x: 29, endPoint y: 26, distance: 12.2
click at [17, 26] on div at bounding box center [13, 25] width 13 height 13
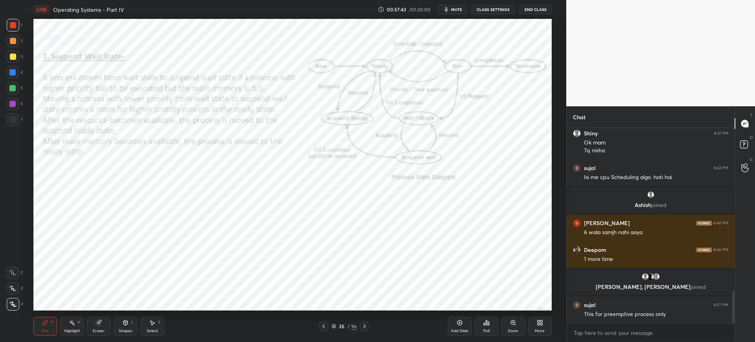
scroll to position [1008, 0]
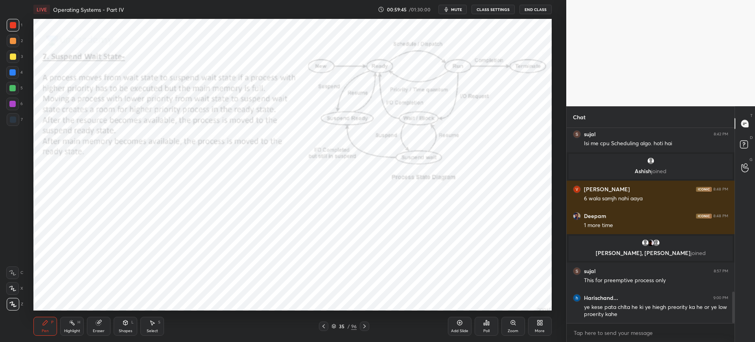
click at [511, 319] on icon at bounding box center [513, 322] width 6 height 6
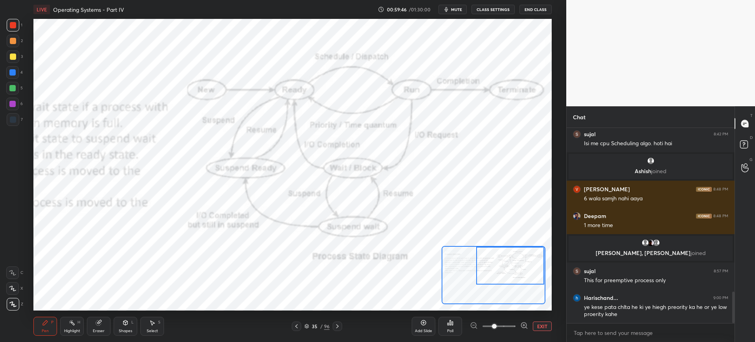
drag, startPoint x: 507, startPoint y: 274, endPoint x: 521, endPoint y: 267, distance: 15.1
click at [526, 263] on div at bounding box center [510, 265] width 68 height 38
click at [532, 261] on div at bounding box center [510, 265] width 68 height 38
click at [337, 325] on icon at bounding box center [337, 326] width 6 height 6
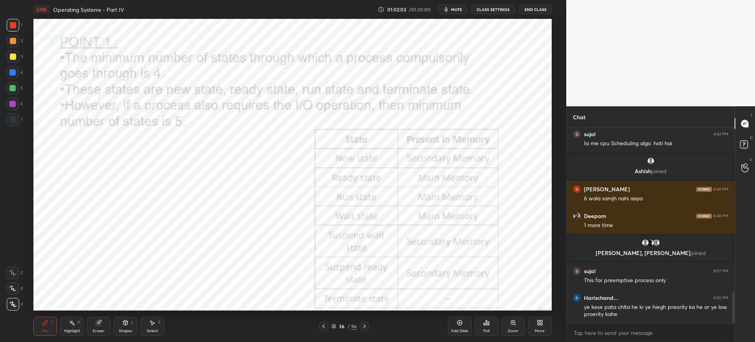
click at [454, 326] on div "Add Slide" at bounding box center [460, 325] width 24 height 19
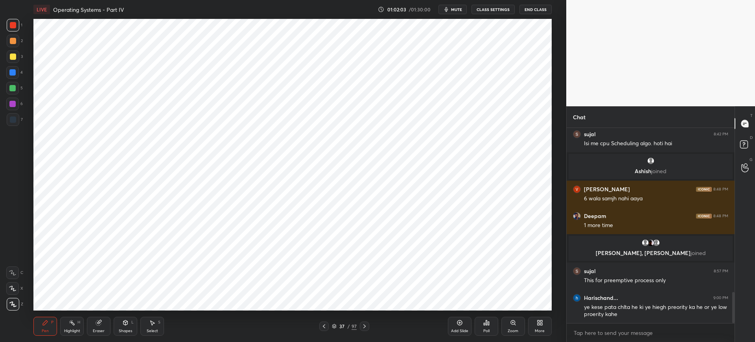
scroll to position [1034, 0]
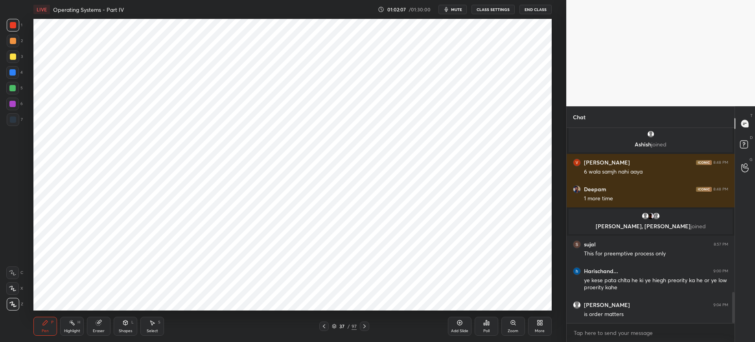
click at [491, 315] on div "Poll" at bounding box center [486, 326] width 24 height 44
click at [486, 320] on icon at bounding box center [485, 322] width 1 height 5
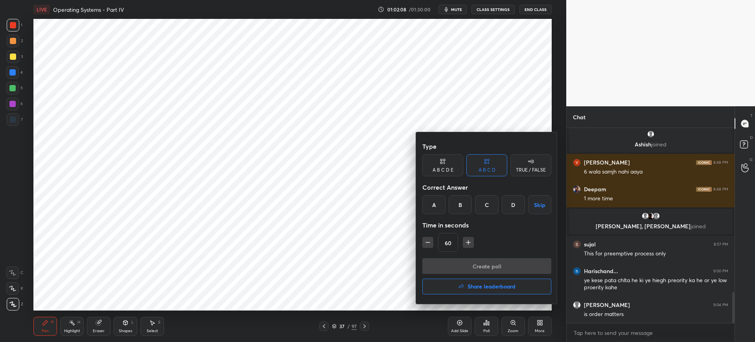
click at [432, 211] on div "A" at bounding box center [433, 204] width 23 height 19
click at [467, 269] on button "Create poll" at bounding box center [486, 266] width 129 height 16
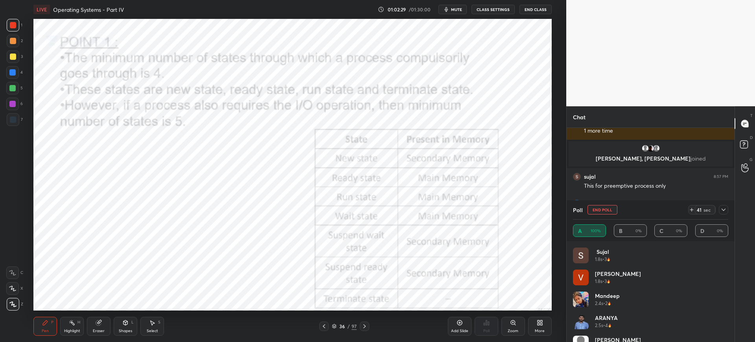
scroll to position [1129, 0]
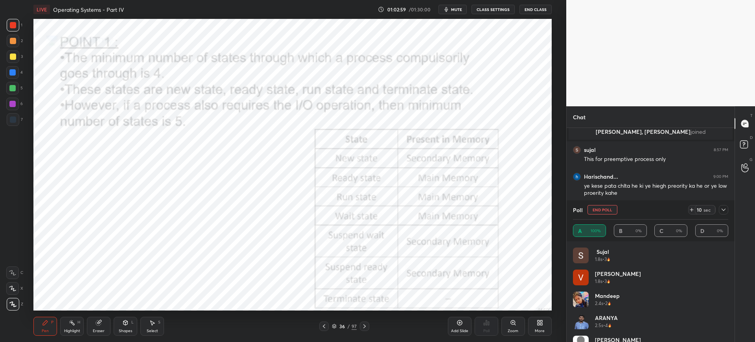
click at [601, 203] on div "Poll End Poll 10 sec" at bounding box center [650, 209] width 155 height 19
click at [601, 208] on button "End Poll" at bounding box center [602, 209] width 30 height 9
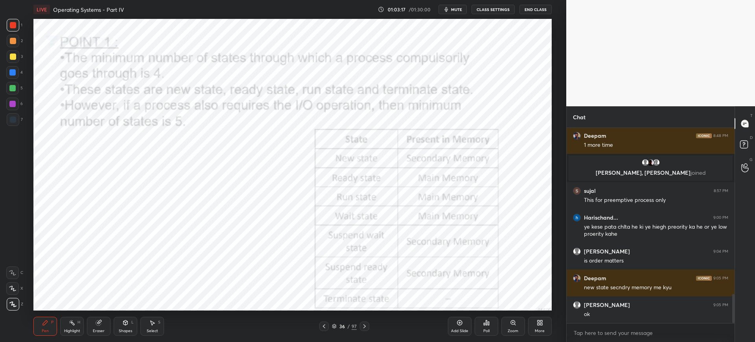
scroll to position [1115, 0]
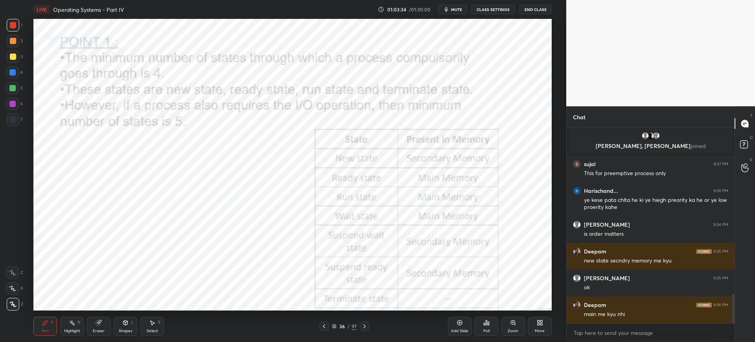
click at [101, 330] on div "Eraser" at bounding box center [99, 331] width 12 height 4
click at [47, 325] on icon at bounding box center [45, 322] width 6 height 6
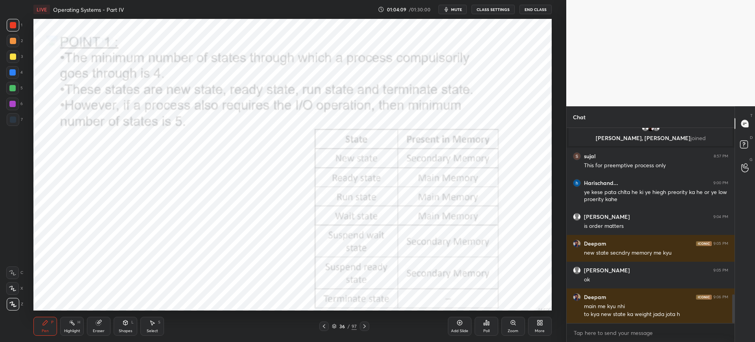
click at [12, 121] on div at bounding box center [13, 119] width 6 height 6
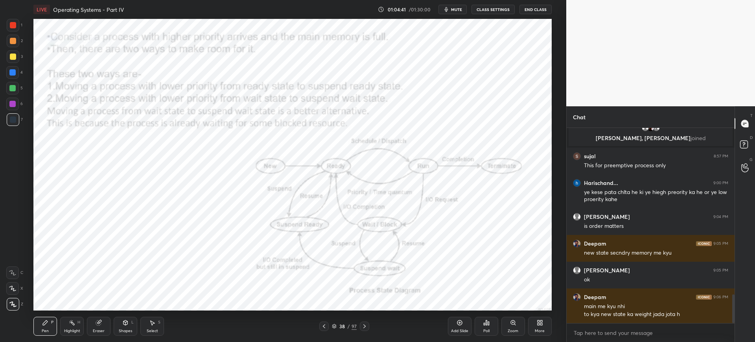
click at [20, 23] on div "1" at bounding box center [15, 25] width 16 height 13
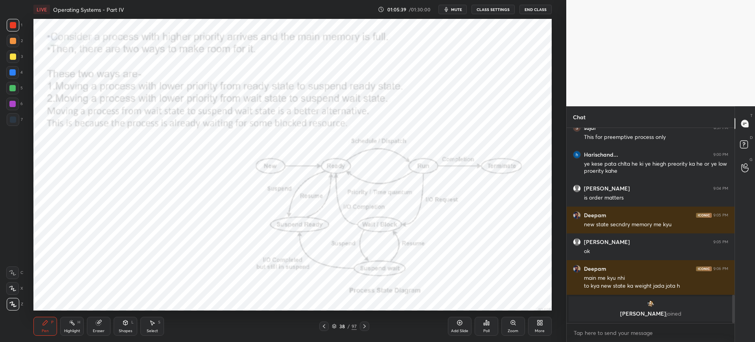
scroll to position [1135, 0]
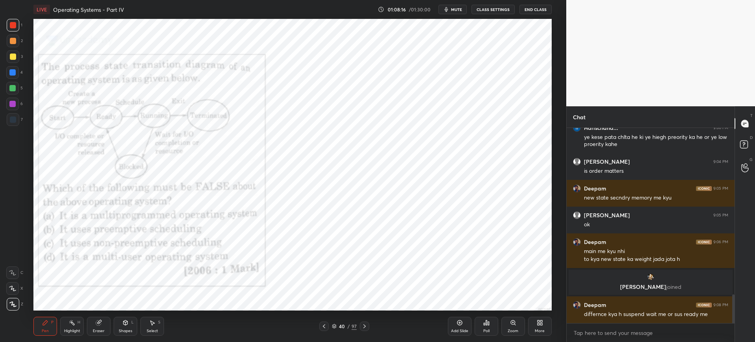
click at [491, 321] on div "Poll" at bounding box center [486, 325] width 24 height 19
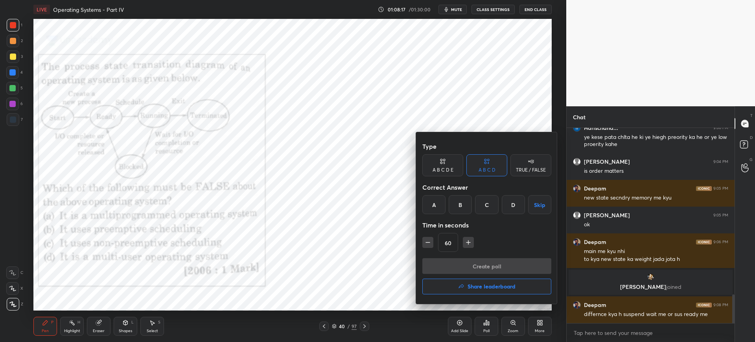
click at [465, 209] on div "B" at bounding box center [459, 204] width 23 height 19
click at [475, 269] on button "Create poll" at bounding box center [486, 266] width 129 height 16
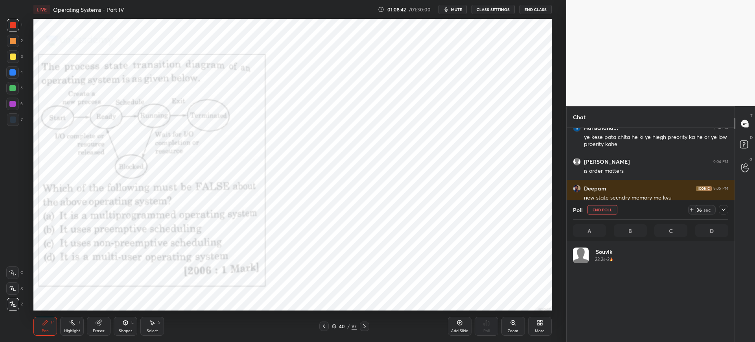
scroll to position [92, 153]
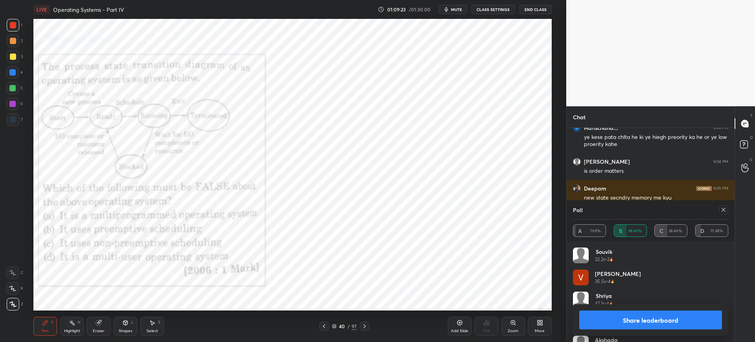
click at [617, 315] on button "Share leaderboard" at bounding box center [650, 319] width 143 height 19
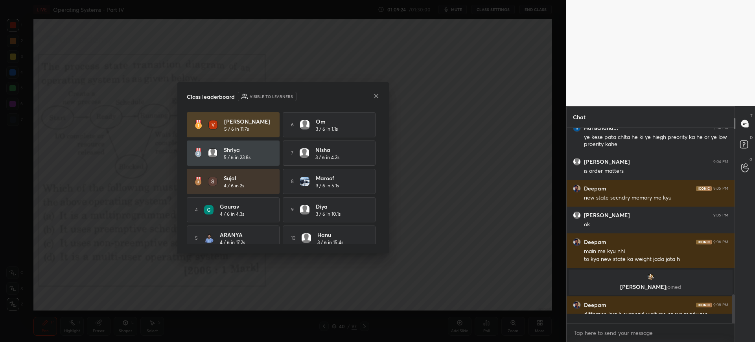
scroll to position [135, 165]
drag, startPoint x: 371, startPoint y: 97, endPoint x: 367, endPoint y: 107, distance: 10.7
click at [371, 97] on div "Class leaderboard Visible to learners" at bounding box center [283, 96] width 193 height 9
click at [373, 96] on icon at bounding box center [376, 96] width 6 height 6
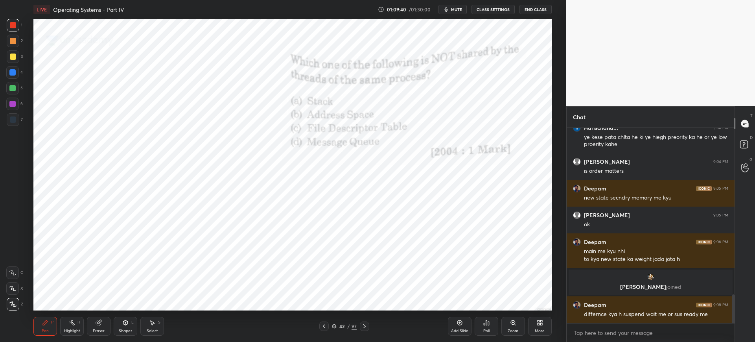
click at [487, 320] on icon at bounding box center [486, 322] width 6 height 6
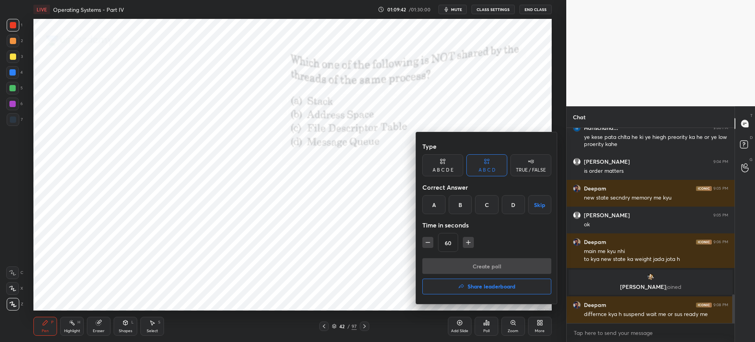
click at [434, 208] on div "A" at bounding box center [433, 204] width 23 height 19
click at [462, 266] on button "Create poll" at bounding box center [486, 266] width 129 height 16
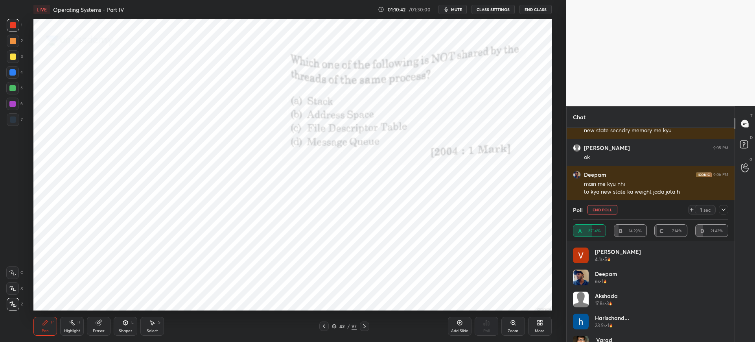
scroll to position [82, 0]
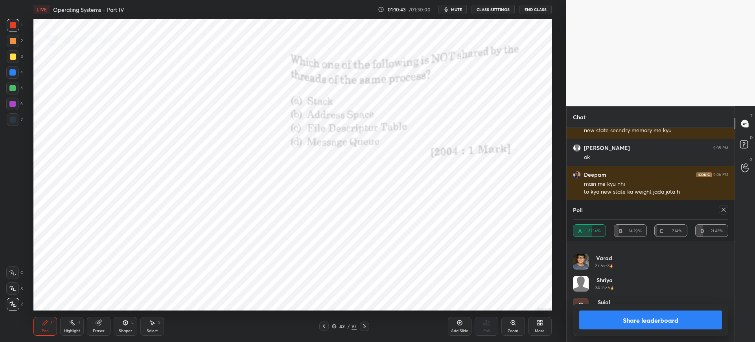
click at [636, 318] on button "Share leaderboard" at bounding box center [650, 319] width 143 height 19
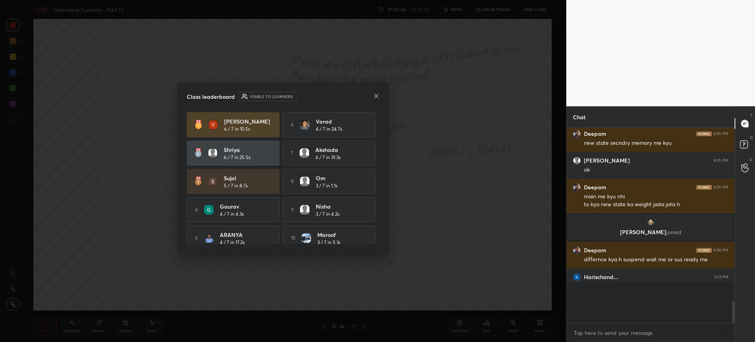
scroll to position [3, 3]
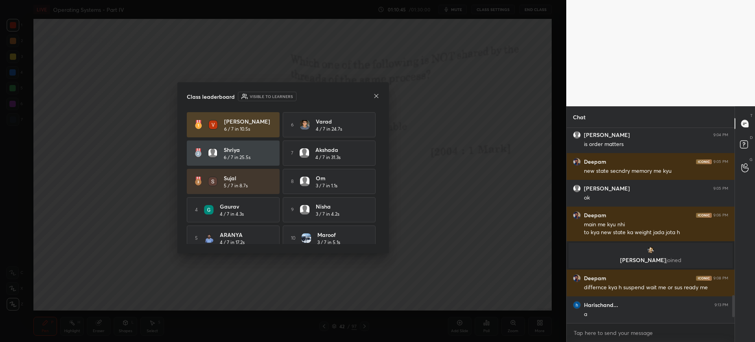
click at [376, 96] on icon at bounding box center [376, 96] width 6 height 6
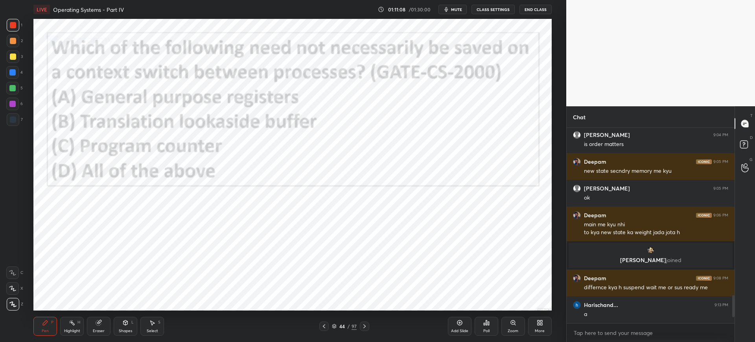
click at [483, 321] on icon at bounding box center [486, 322] width 6 height 6
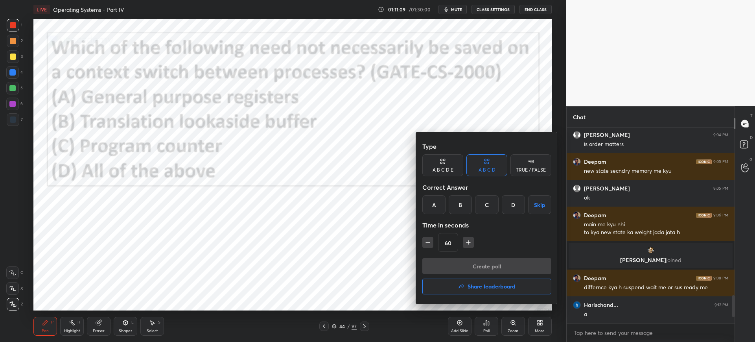
drag, startPoint x: 455, startPoint y: 211, endPoint x: 454, endPoint y: 220, distance: 8.3
click at [456, 211] on div "B" at bounding box center [459, 204] width 23 height 19
click at [456, 261] on button "Create poll" at bounding box center [486, 266] width 129 height 16
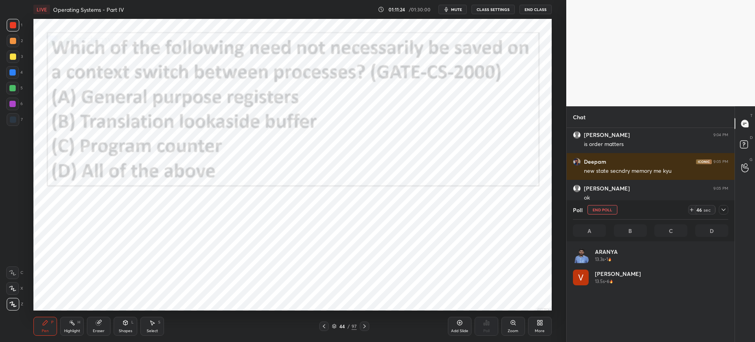
scroll to position [92, 153]
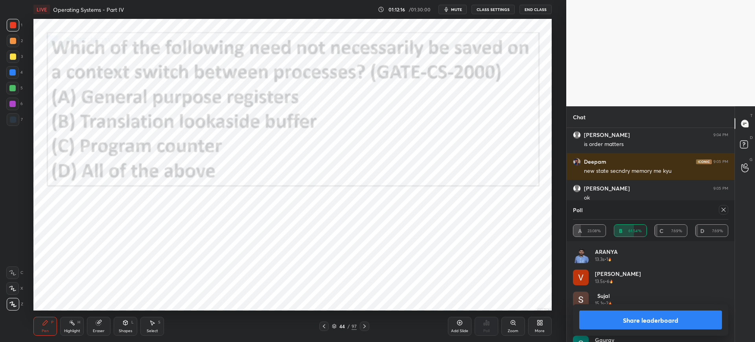
click at [602, 313] on button "Share leaderboard" at bounding box center [650, 319] width 143 height 19
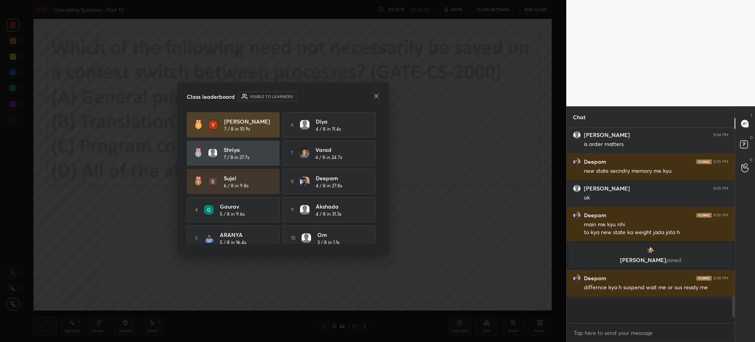
scroll to position [193, 165]
click at [377, 94] on icon at bounding box center [376, 96] width 6 height 6
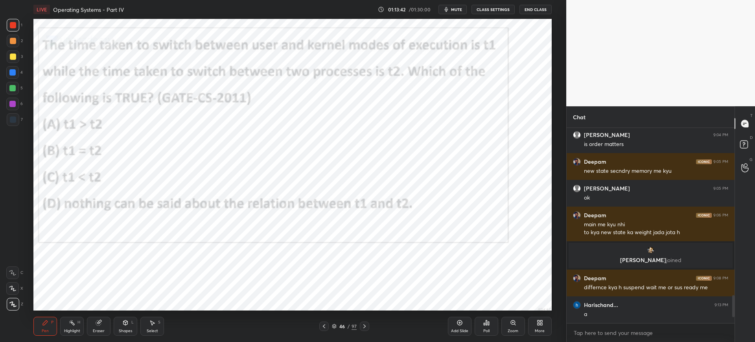
drag, startPoint x: 335, startPoint y: 325, endPoint x: 335, endPoint y: 318, distance: 7.5
click at [335, 325] on icon at bounding box center [334, 325] width 5 height 5
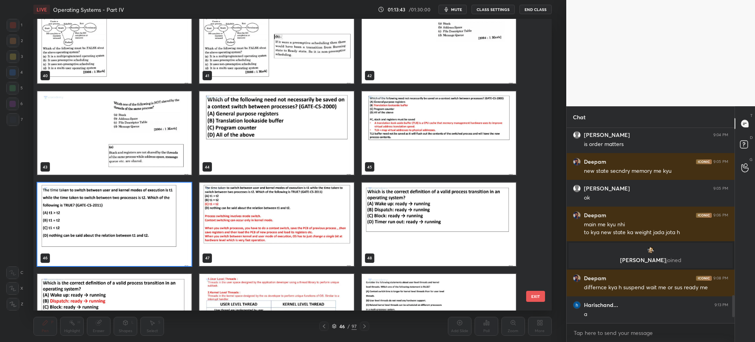
scroll to position [1208, 0]
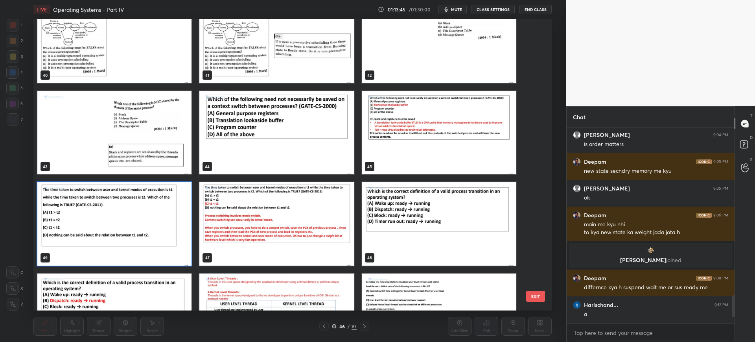
drag, startPoint x: 535, startPoint y: 295, endPoint x: 505, endPoint y: 316, distance: 36.0
click at [533, 295] on button "EXIT" at bounding box center [535, 295] width 19 height 11
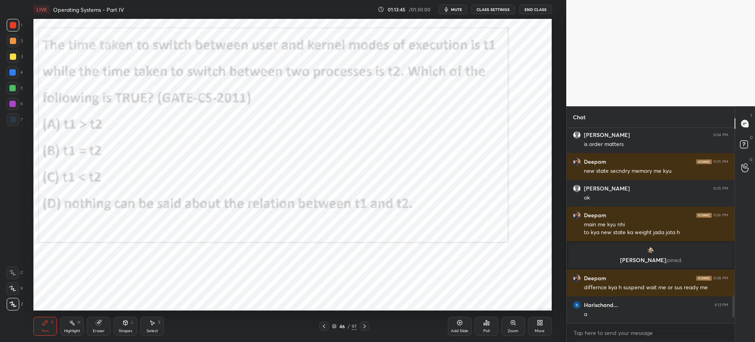
click at [487, 325] on div "Poll" at bounding box center [486, 325] width 24 height 19
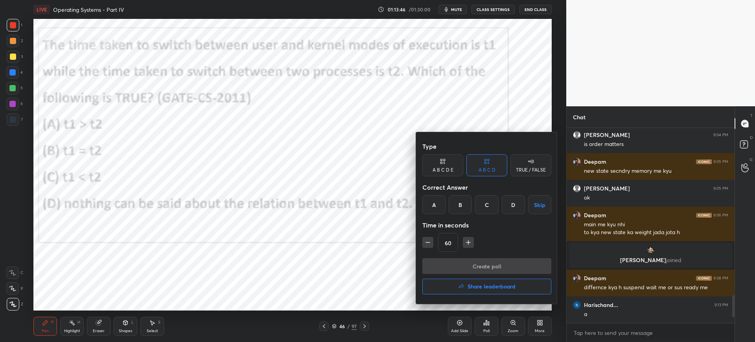
click at [481, 209] on div "C" at bounding box center [486, 204] width 23 height 19
click at [474, 261] on button "Create poll" at bounding box center [486, 266] width 129 height 16
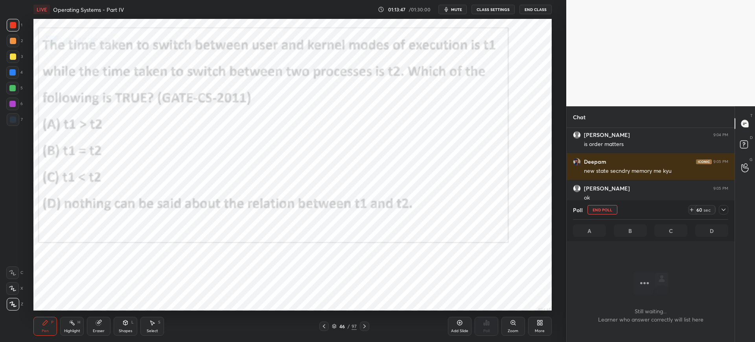
scroll to position [94, 165]
drag, startPoint x: 334, startPoint y: 327, endPoint x: 334, endPoint y: 321, distance: 5.5
click at [334, 326] on icon at bounding box center [334, 325] width 5 height 5
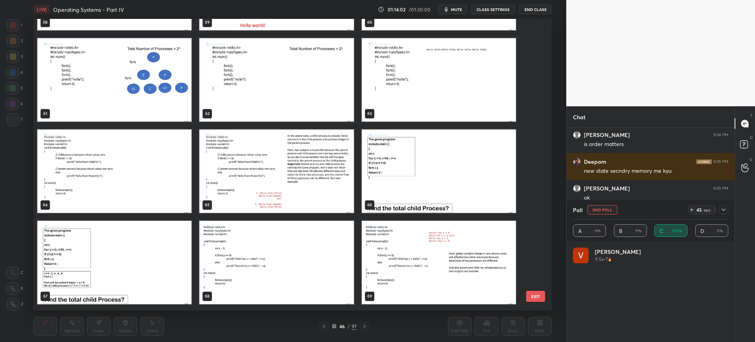
scroll to position [1803, 0]
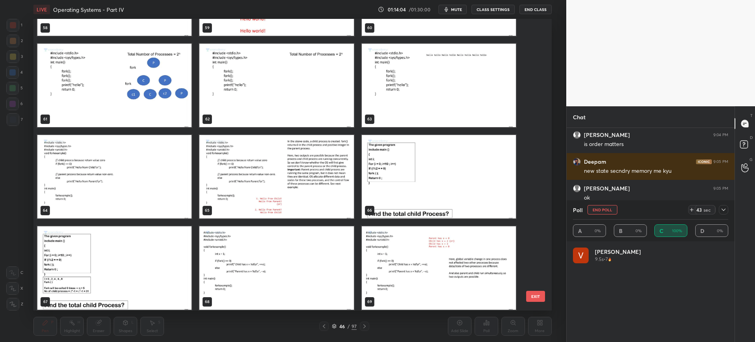
click at [530, 295] on button "EXIT" at bounding box center [535, 295] width 19 height 11
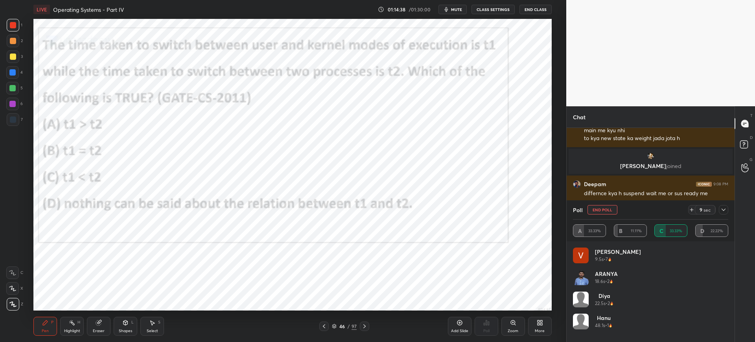
scroll to position [1283, 0]
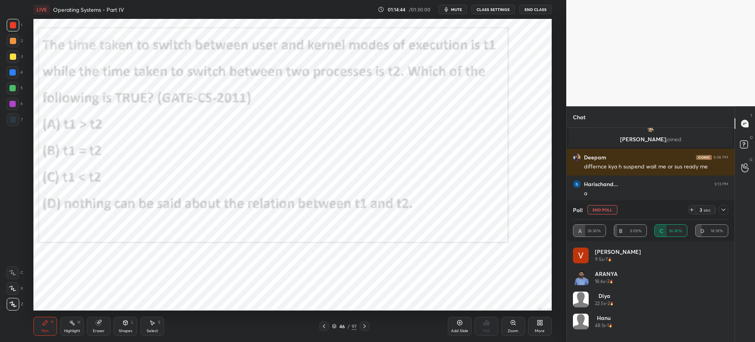
click at [724, 210] on icon at bounding box center [723, 209] width 6 height 6
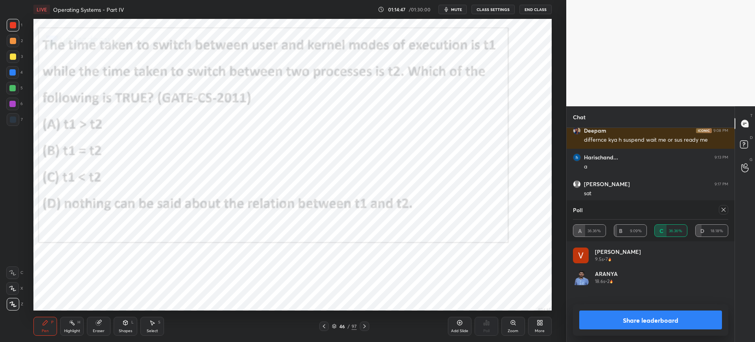
scroll to position [92, 153]
click at [590, 312] on button "Share leaderboard" at bounding box center [650, 319] width 143 height 19
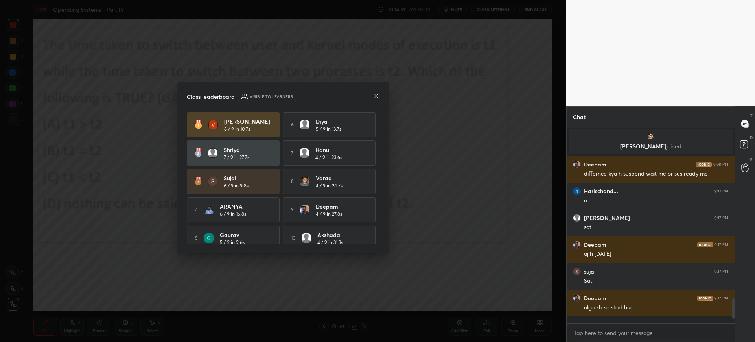
scroll to position [1273, 0]
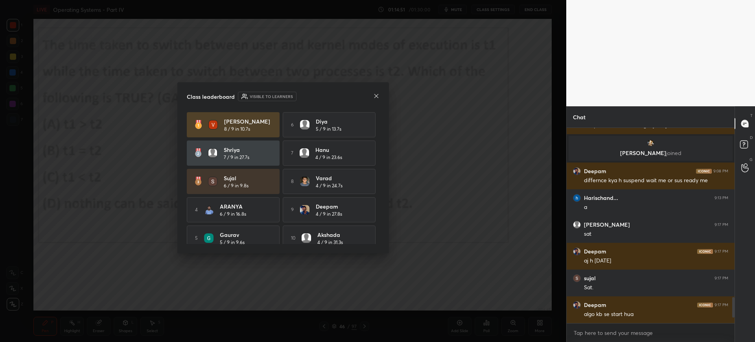
click at [379, 95] on icon at bounding box center [376, 96] width 6 height 6
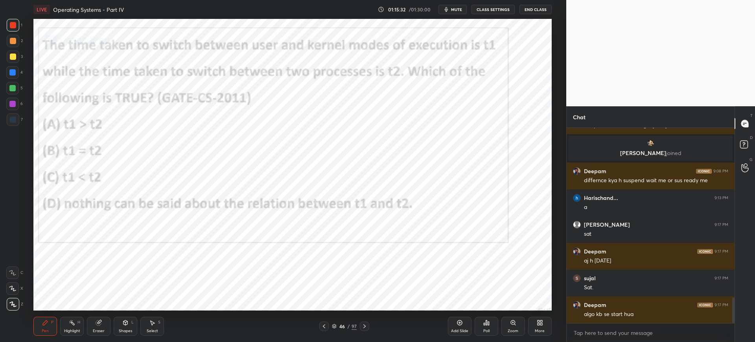
scroll to position [1295, 0]
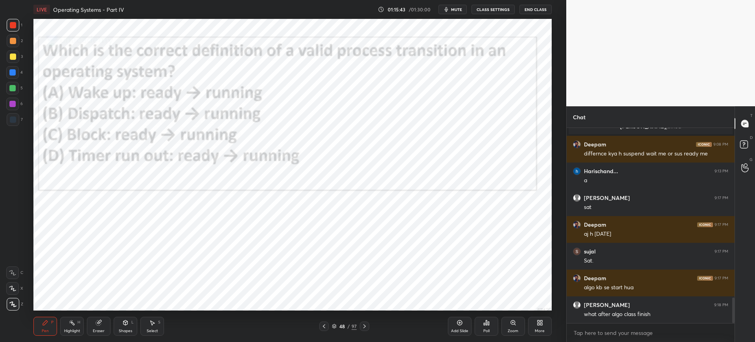
click at [333, 326] on icon at bounding box center [334, 325] width 5 height 5
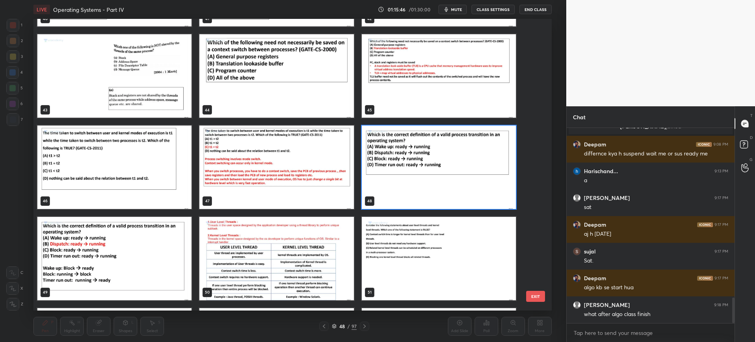
scroll to position [1266, 0]
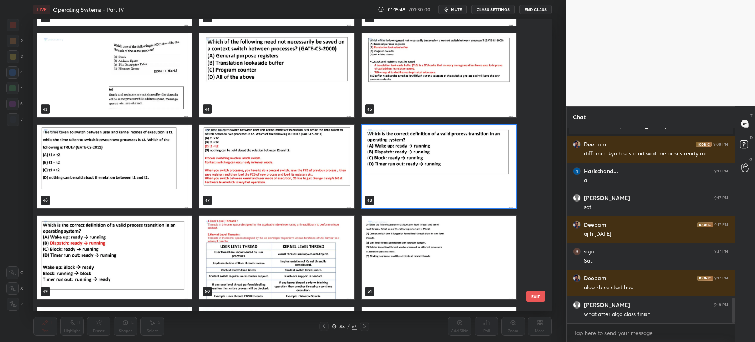
drag, startPoint x: 537, startPoint y: 297, endPoint x: 526, endPoint y: 299, distance: 10.3
click at [536, 297] on button "EXIT" at bounding box center [535, 295] width 19 height 11
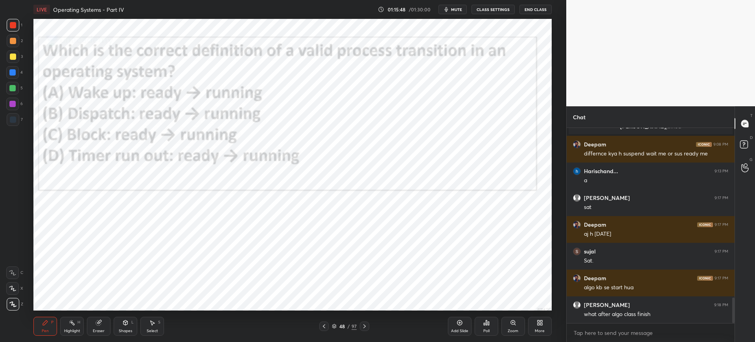
click at [489, 325] on icon at bounding box center [486, 322] width 6 height 6
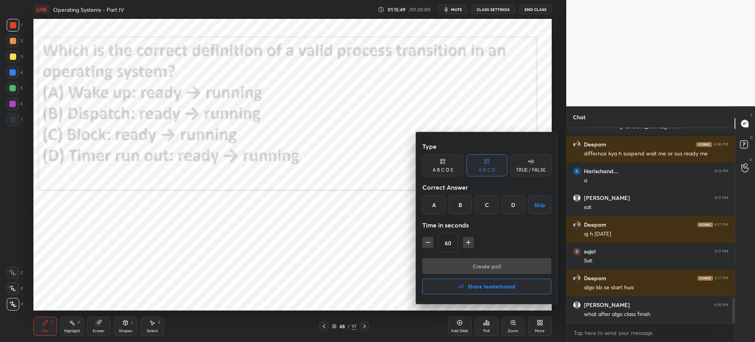
click at [459, 211] on div "B" at bounding box center [459, 204] width 23 height 19
click at [475, 262] on button "Create poll" at bounding box center [486, 266] width 129 height 16
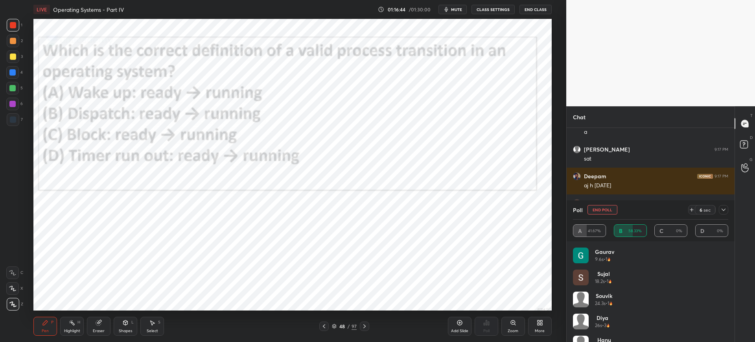
scroll to position [1371, 0]
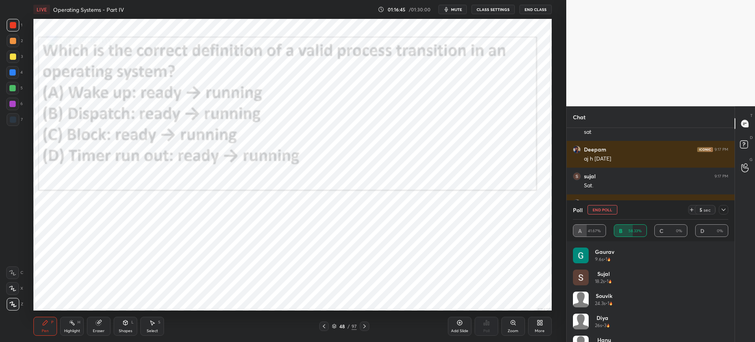
click at [724, 209] on icon at bounding box center [723, 209] width 4 height 2
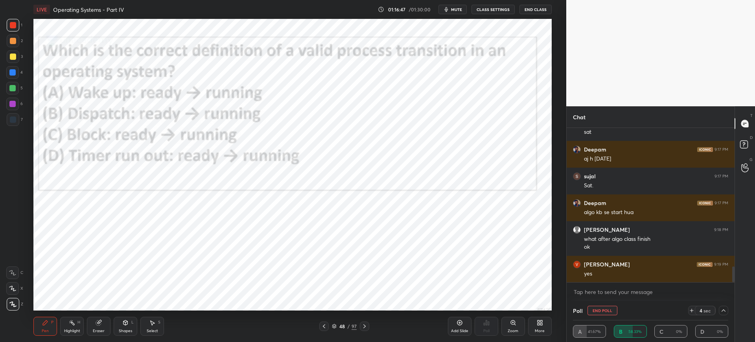
scroll to position [1378, 0]
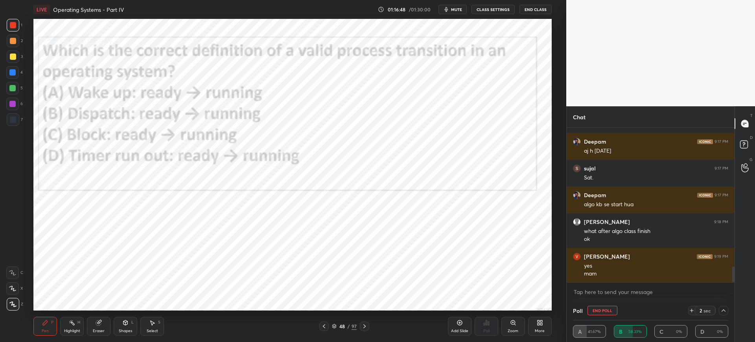
click at [724, 313] on div at bounding box center [722, 309] width 9 height 9
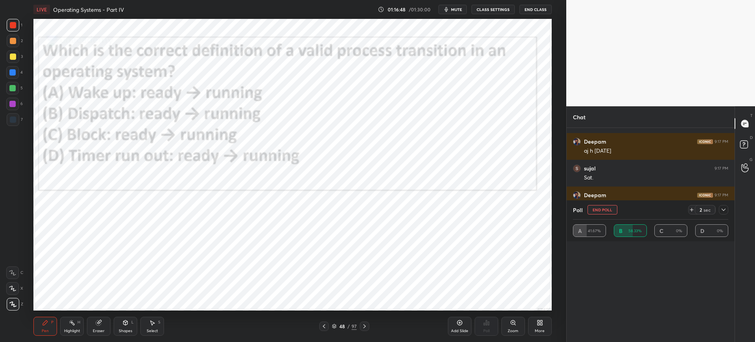
scroll to position [92, 153]
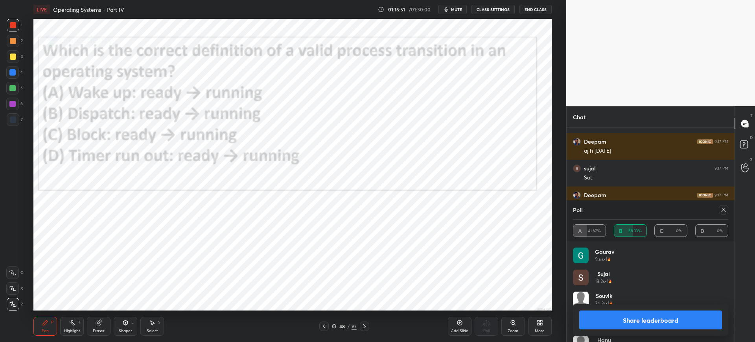
click at [621, 315] on button "Share leaderboard" at bounding box center [650, 319] width 143 height 19
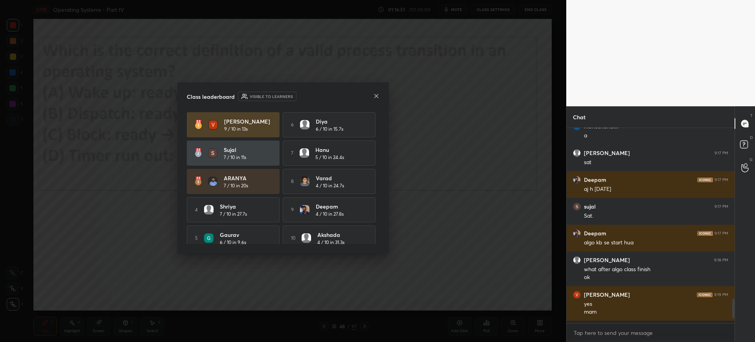
scroll to position [1338, 0]
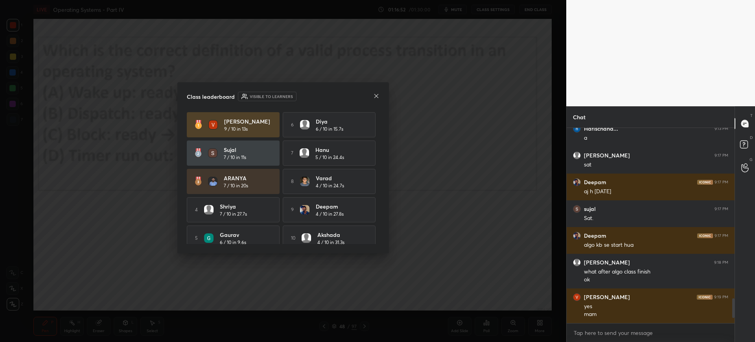
click at [375, 97] on icon at bounding box center [376, 96] width 6 height 6
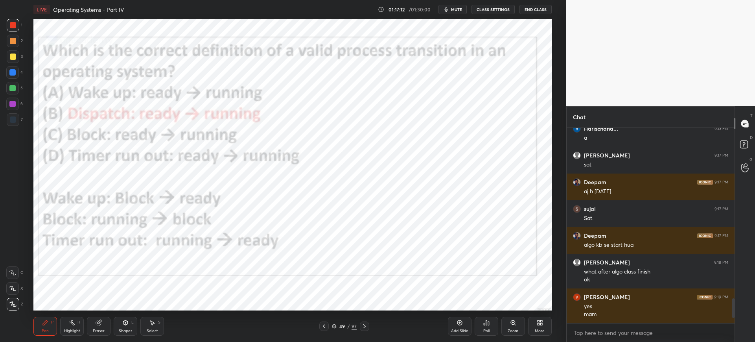
scroll to position [1365, 0]
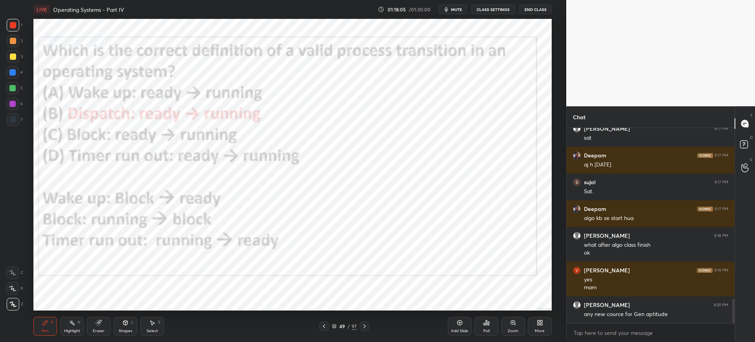
click at [453, 318] on div "Add Slide" at bounding box center [460, 325] width 24 height 19
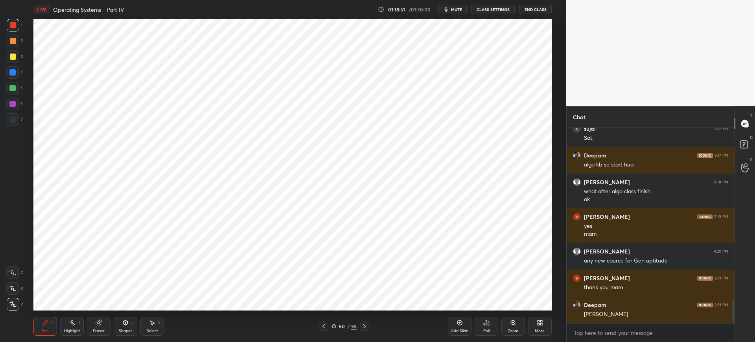
scroll to position [1445, 0]
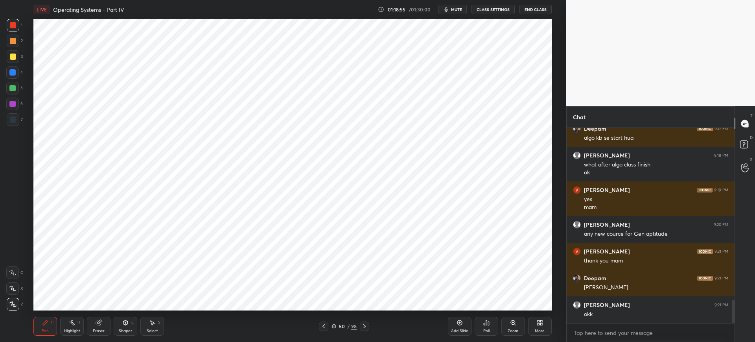
click at [460, 323] on icon at bounding box center [459, 322] width 6 height 6
click at [478, 325] on div "Poll" at bounding box center [486, 325] width 24 height 19
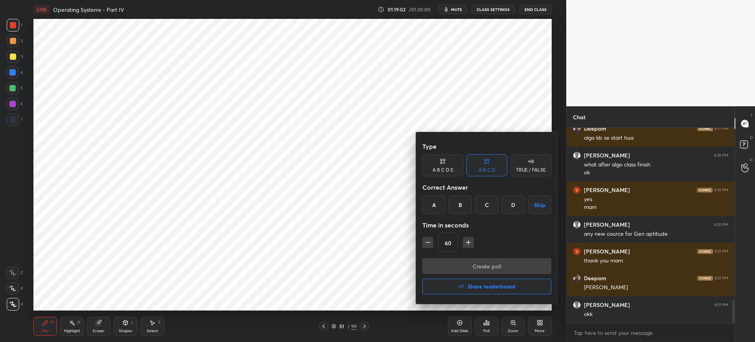
click at [431, 209] on div "A" at bounding box center [433, 204] width 23 height 19
click at [461, 260] on button "Create poll" at bounding box center [486, 266] width 129 height 16
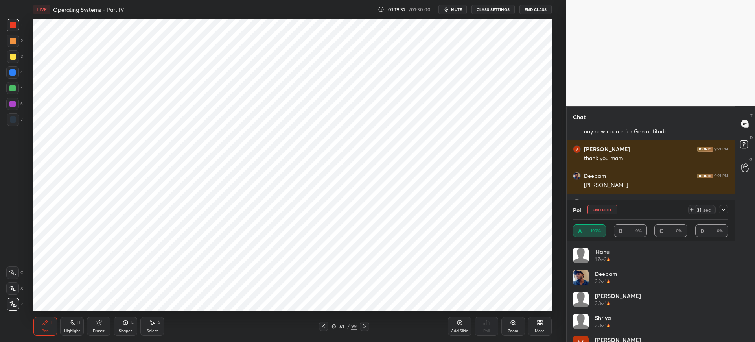
scroll to position [1555, 0]
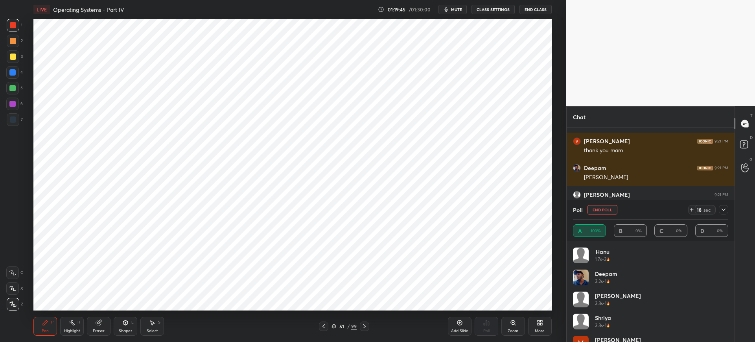
click at [604, 210] on button "End Poll" at bounding box center [602, 209] width 30 height 9
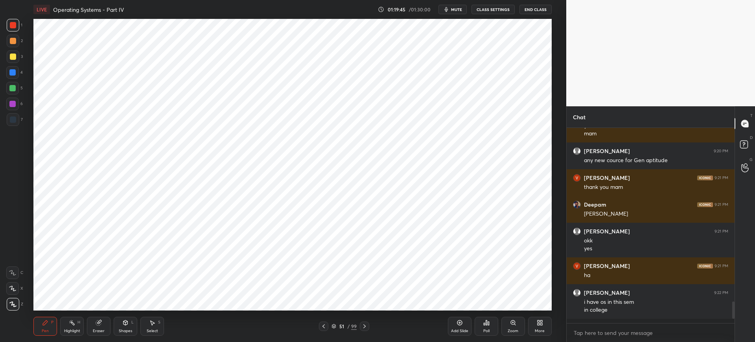
scroll to position [1514, 0]
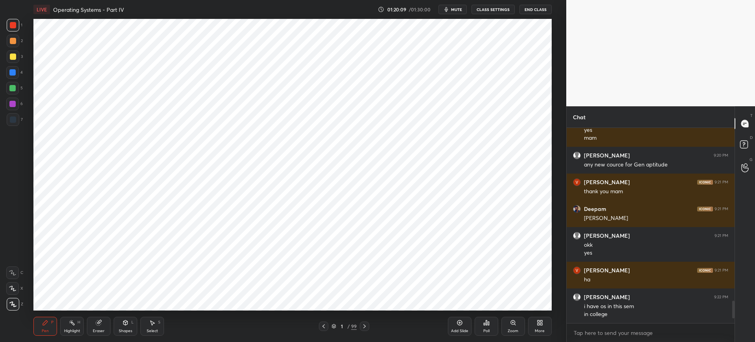
click at [527, 11] on button "End Class" at bounding box center [535, 9] width 32 height 9
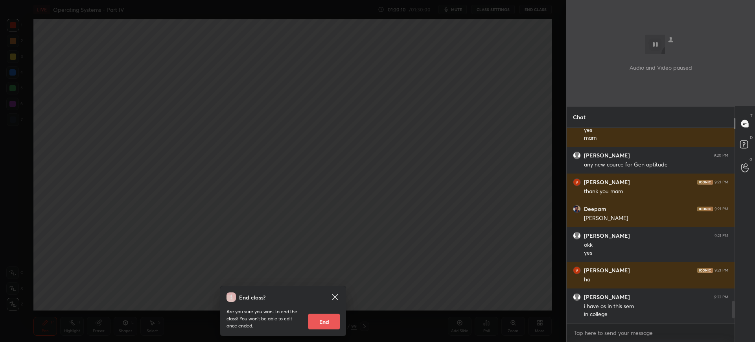
click at [331, 323] on button "End" at bounding box center [323, 321] width 31 height 16
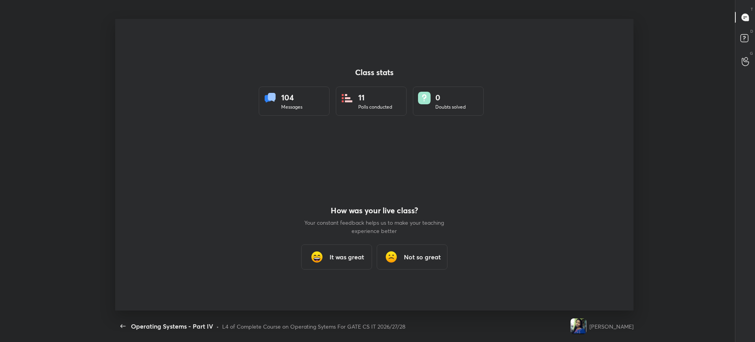
scroll to position [0, 0]
